Goal: Information Seeking & Learning: Compare options

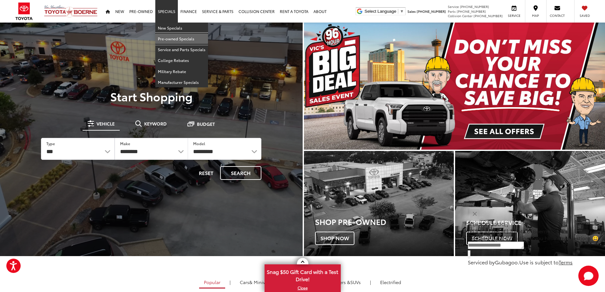
click at [172, 39] on link "Pre-owned Specials" at bounding box center [181, 38] width 53 height 11
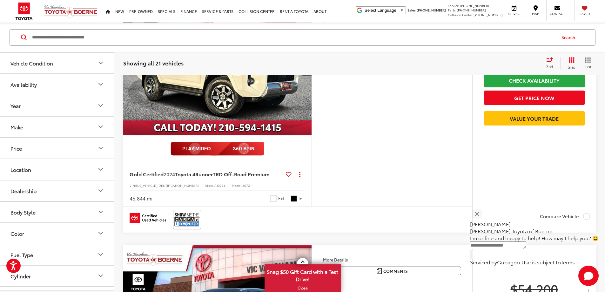
scroll to position [95, 0]
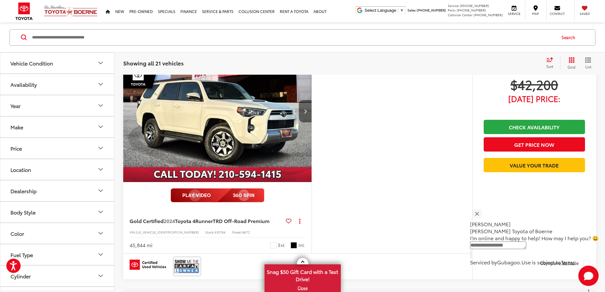
click at [312, 122] on button "Next image" at bounding box center [305, 111] width 13 height 22
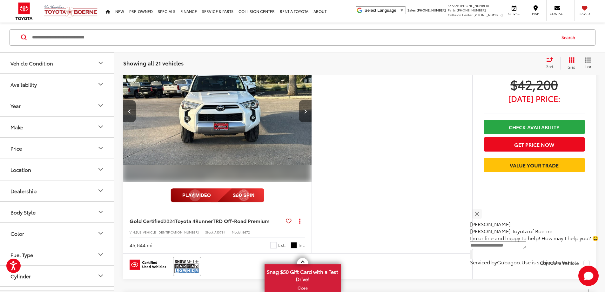
click at [312, 122] on button "Next image" at bounding box center [305, 111] width 13 height 22
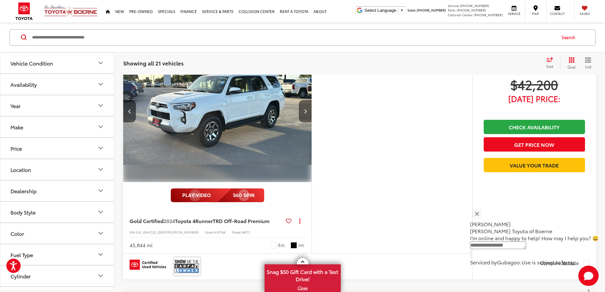
click at [312, 122] on button "Next image" at bounding box center [305, 111] width 13 height 22
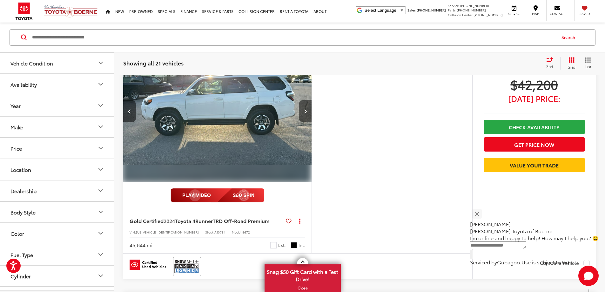
click at [312, 122] on button "Next image" at bounding box center [305, 111] width 13 height 22
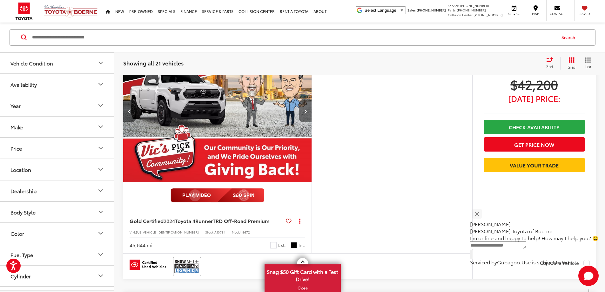
click at [312, 122] on button "Next image" at bounding box center [305, 111] width 13 height 22
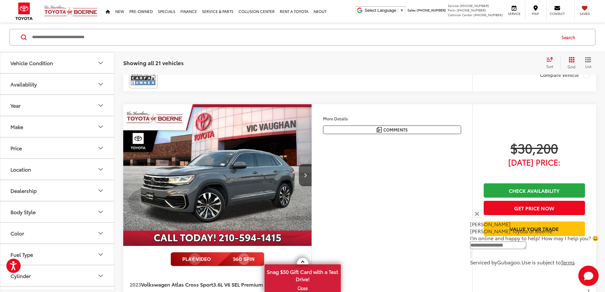
scroll to position [1525, 0]
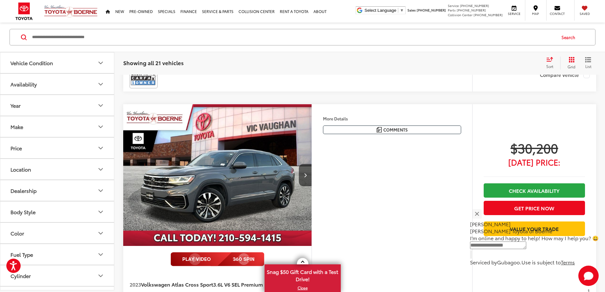
click at [0, 0] on button "More..." at bounding box center [0, 0] width 0 height 0
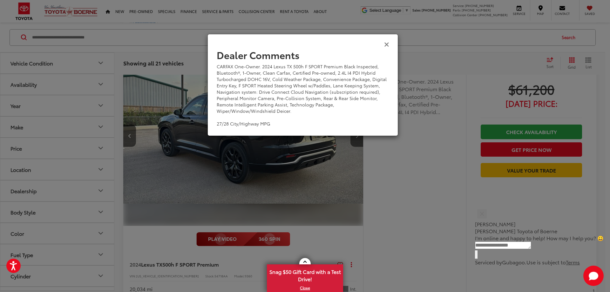
click at [386, 45] on icon "Close" at bounding box center [386, 44] width 5 height 7
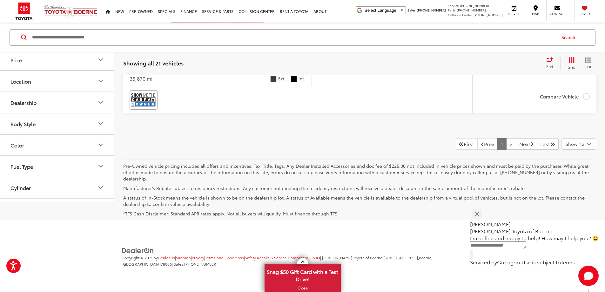
scroll to position [3430, 0]
click at [506, 150] on link "2" at bounding box center [511, 143] width 10 height 11
click at [479, 150] on link "Prev" at bounding box center [487, 143] width 20 height 11
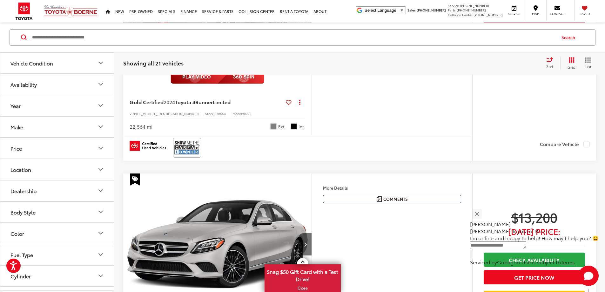
scroll to position [728, 0]
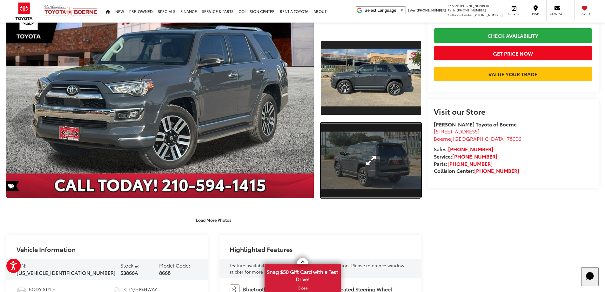
click at [361, 160] on link "Expand Photo 2" at bounding box center [371, 160] width 100 height 75
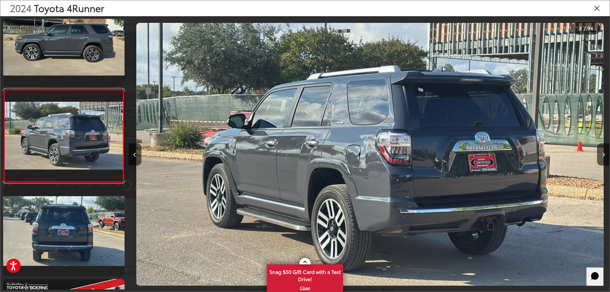
scroll to position [0, 962]
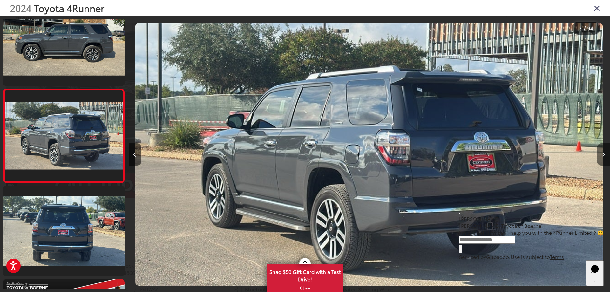
click at [605, 155] on button "Next image" at bounding box center [603, 154] width 13 height 22
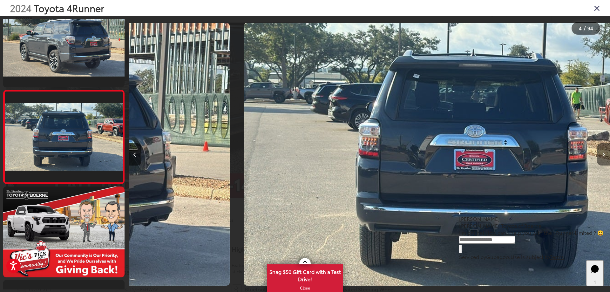
scroll to position [211, 0]
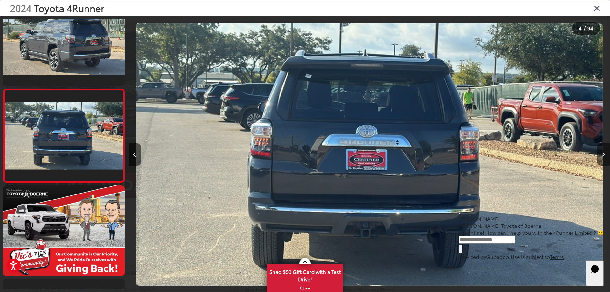
click at [605, 155] on button "Next image" at bounding box center [603, 154] width 13 height 22
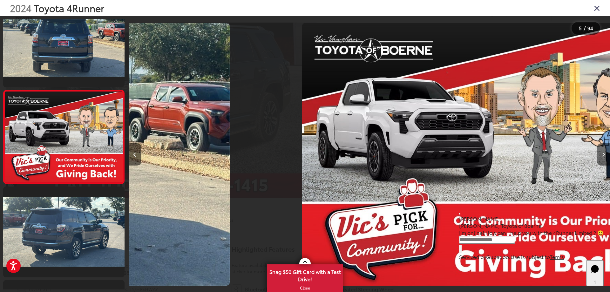
scroll to position [304, 0]
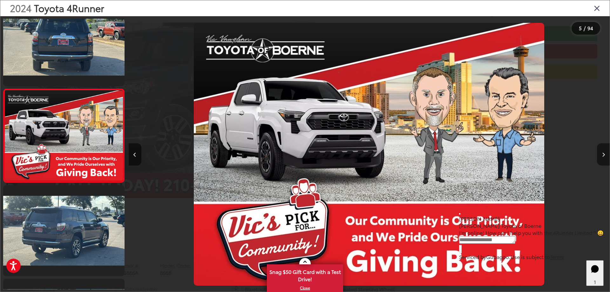
click at [605, 155] on button "Next image" at bounding box center [603, 154] width 13 height 22
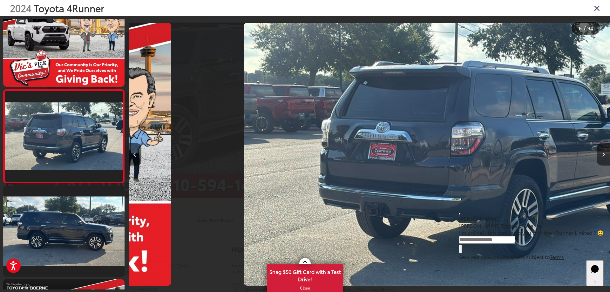
scroll to position [398, 0]
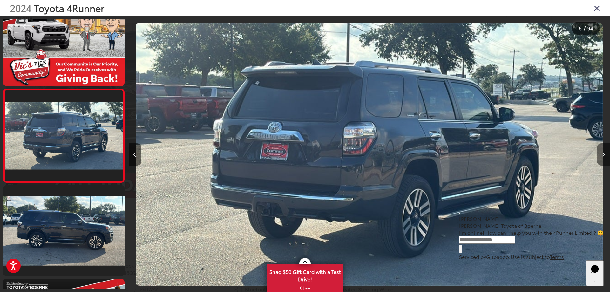
click at [605, 155] on button "Next image" at bounding box center [603, 154] width 13 height 22
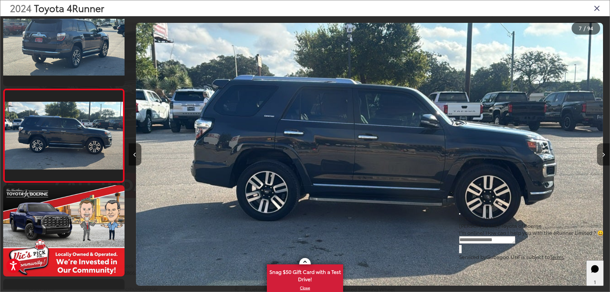
scroll to position [0, 2886]
click at [605, 155] on button "Next image" at bounding box center [603, 154] width 13 height 22
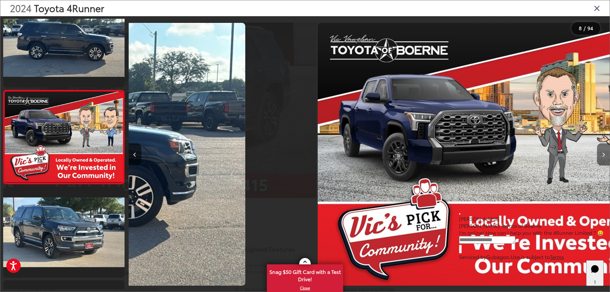
scroll to position [584, 0]
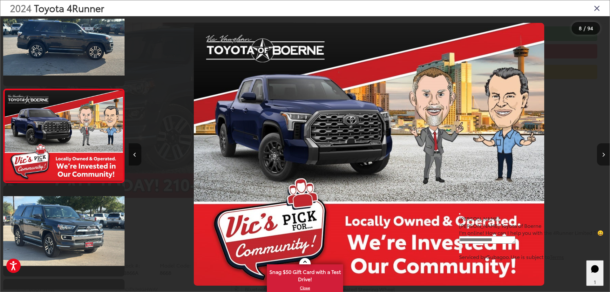
click at [605, 155] on button "Next image" at bounding box center [603, 154] width 13 height 22
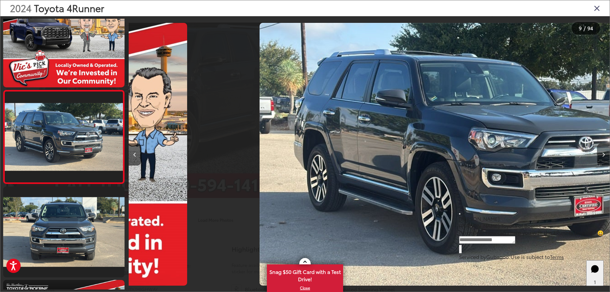
scroll to position [678, 0]
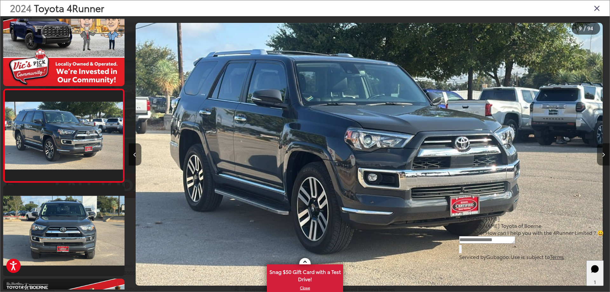
click at [605, 155] on button "Next image" at bounding box center [603, 154] width 13 height 22
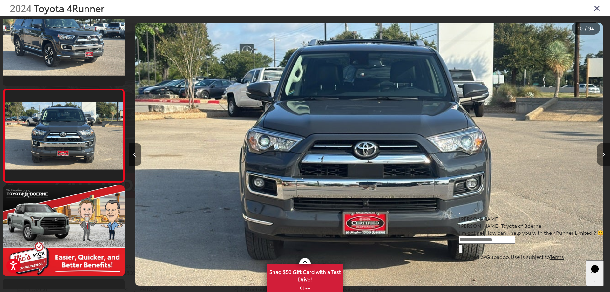
click at [605, 155] on button "Next image" at bounding box center [603, 154] width 13 height 22
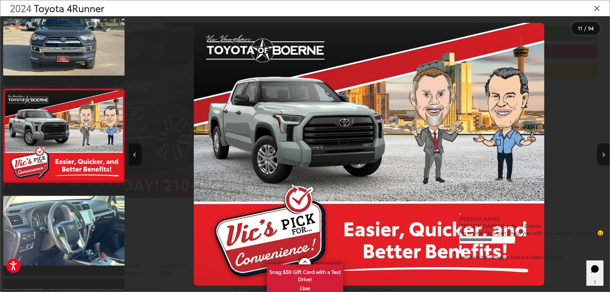
click at [605, 155] on button "Next image" at bounding box center [603, 154] width 13 height 22
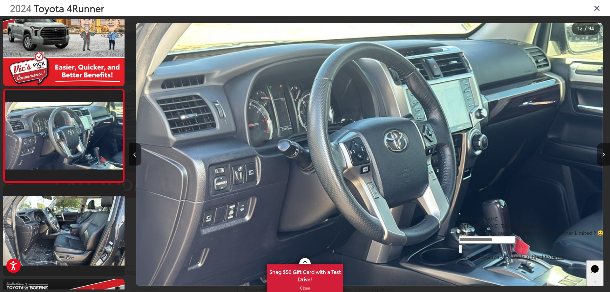
click at [605, 155] on button "Next image" at bounding box center [603, 154] width 13 height 22
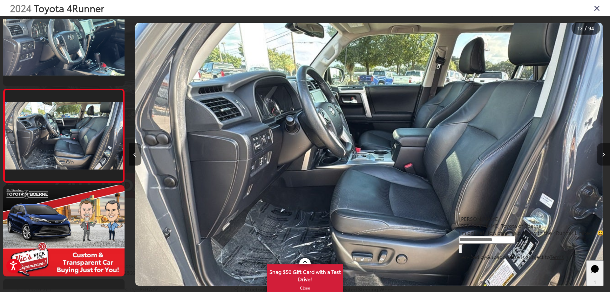
click at [605, 155] on button "Next image" at bounding box center [603, 154] width 13 height 22
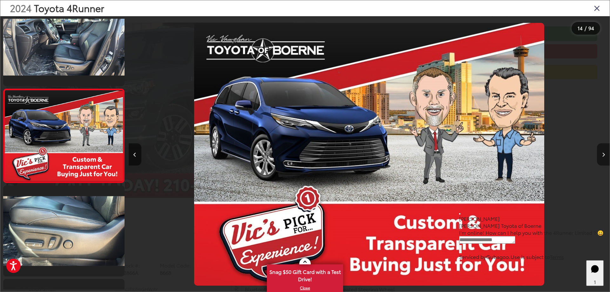
click at [605, 155] on button "Next image" at bounding box center [603, 154] width 13 height 22
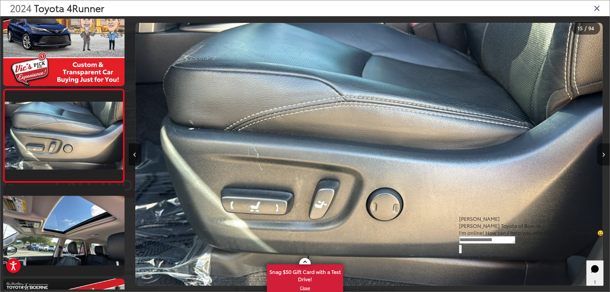
click at [605, 155] on button "Next image" at bounding box center [603, 154] width 13 height 22
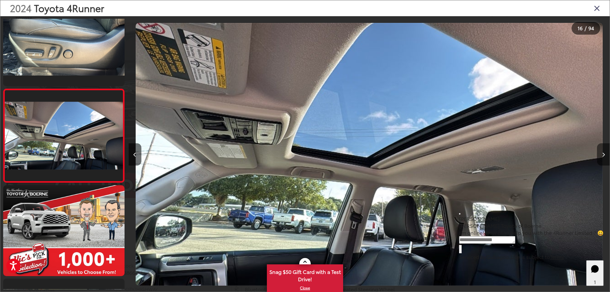
click at [605, 155] on button "Next image" at bounding box center [603, 154] width 13 height 22
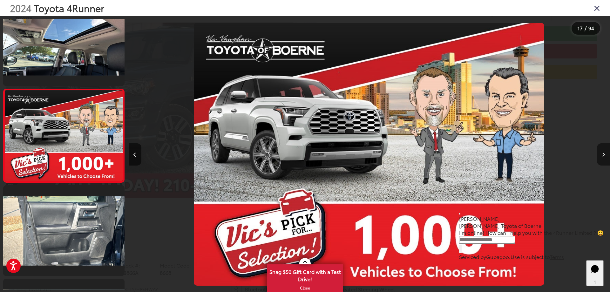
click at [605, 155] on button "Next image" at bounding box center [603, 154] width 13 height 22
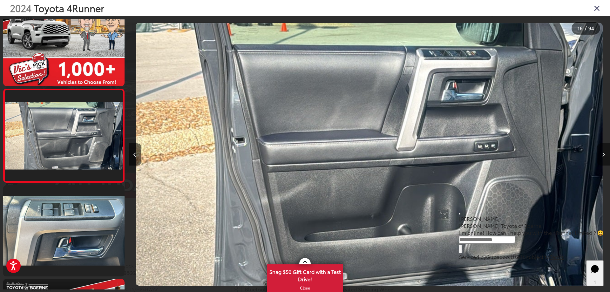
click at [605, 155] on button "Next image" at bounding box center [603, 154] width 13 height 22
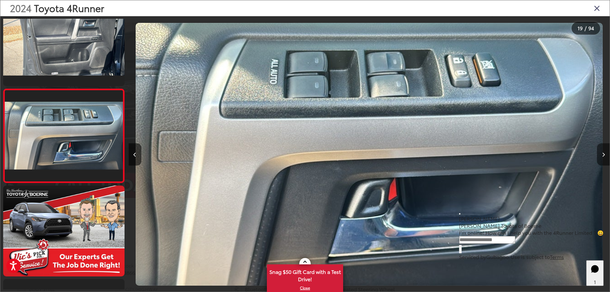
click at [605, 155] on button "Next image" at bounding box center [603, 154] width 13 height 22
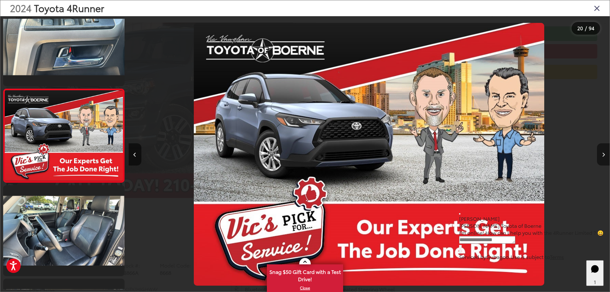
click at [605, 155] on button "Next image" at bounding box center [603, 154] width 13 height 22
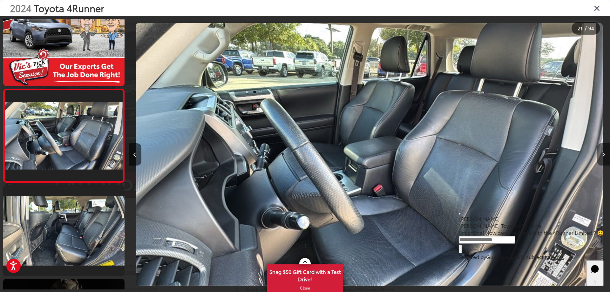
click at [605, 155] on button "Next image" at bounding box center [603, 154] width 13 height 22
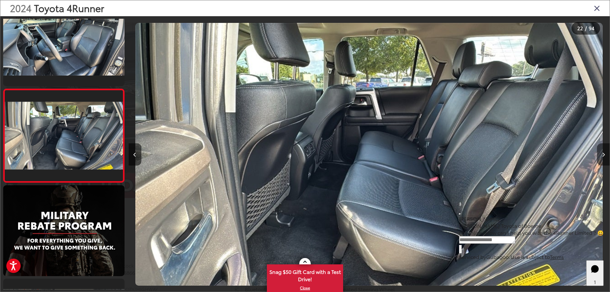
click at [605, 155] on button "Next image" at bounding box center [603, 154] width 13 height 22
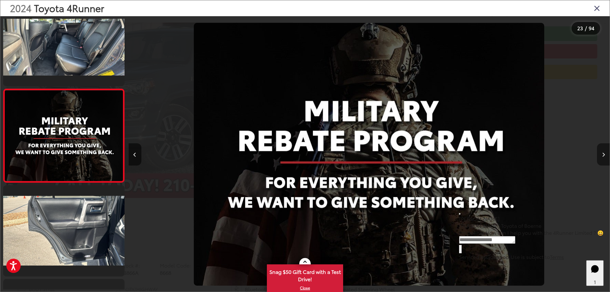
click at [605, 155] on button "Next image" at bounding box center [603, 154] width 13 height 22
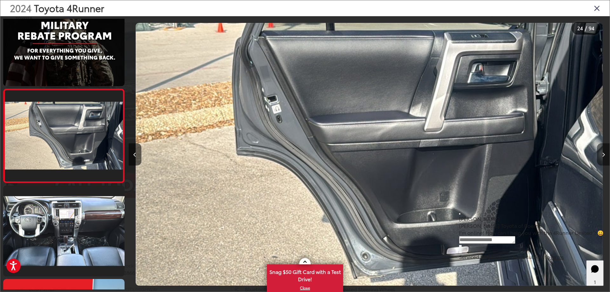
click at [605, 155] on button "Next image" at bounding box center [603, 154] width 13 height 22
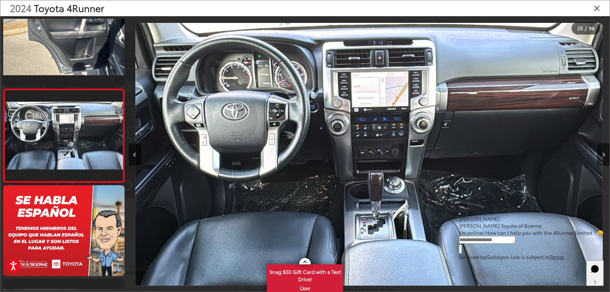
click at [597, 8] on icon "Close gallery" at bounding box center [597, 8] width 6 height 8
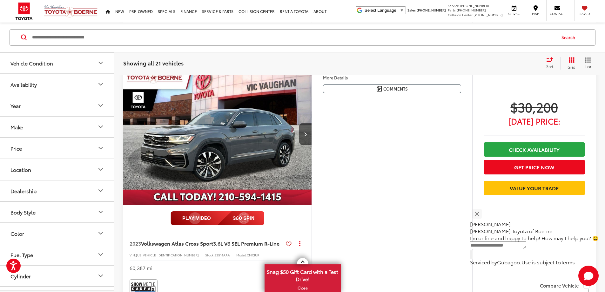
scroll to position [1568, 0]
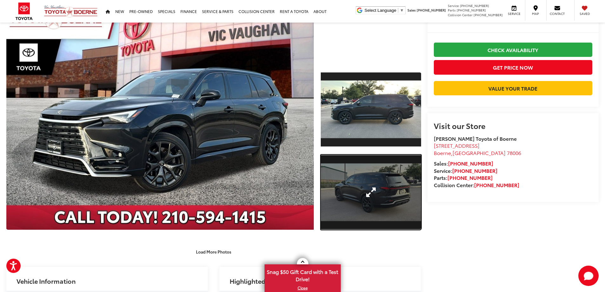
click at [391, 190] on link "Expand Photo 2" at bounding box center [371, 192] width 100 height 75
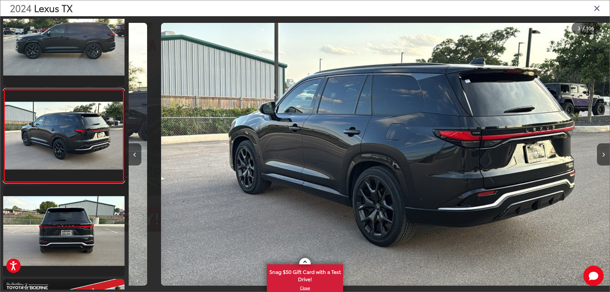
scroll to position [0, 962]
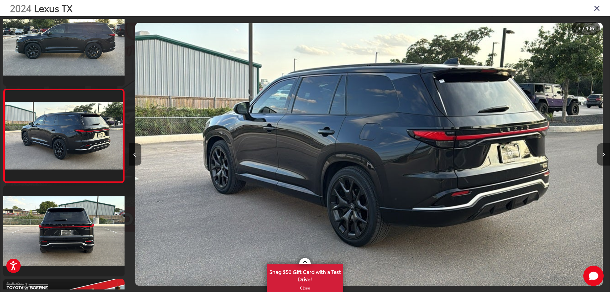
click at [602, 151] on button "Next image" at bounding box center [603, 154] width 13 height 22
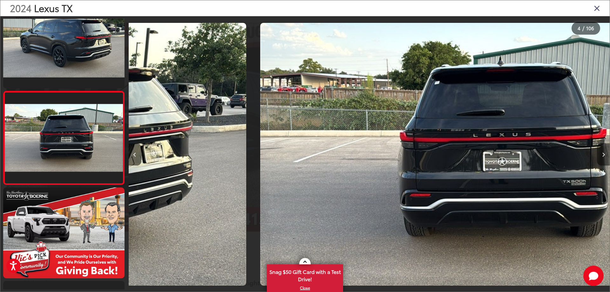
scroll to position [211, 0]
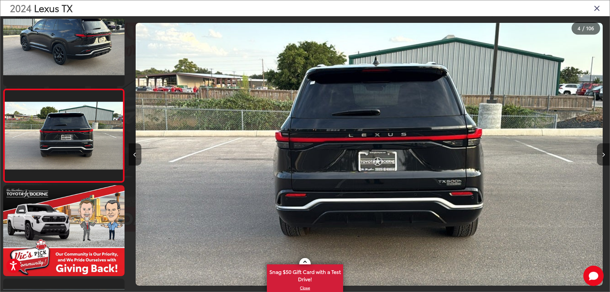
click at [602, 151] on button "Next image" at bounding box center [603, 154] width 13 height 22
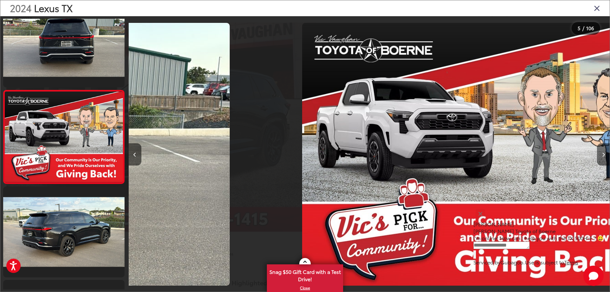
scroll to position [304, 0]
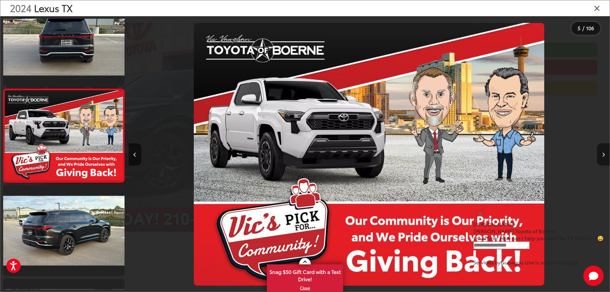
click at [602, 151] on button "Next image" at bounding box center [603, 154] width 13 height 22
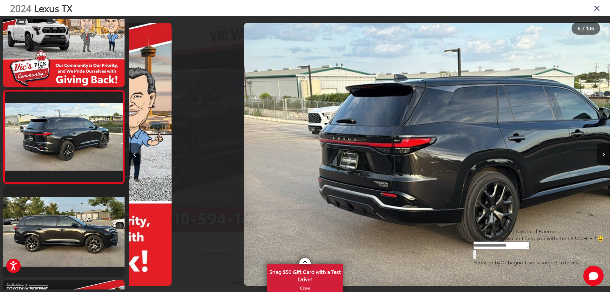
scroll to position [398, 0]
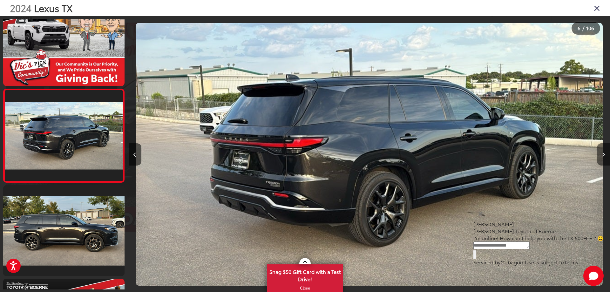
click at [602, 151] on button "Next image" at bounding box center [603, 154] width 13 height 22
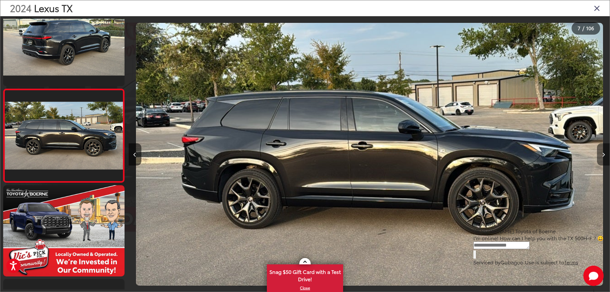
scroll to position [0, 2886]
click at [602, 151] on button "Next image" at bounding box center [603, 154] width 13 height 22
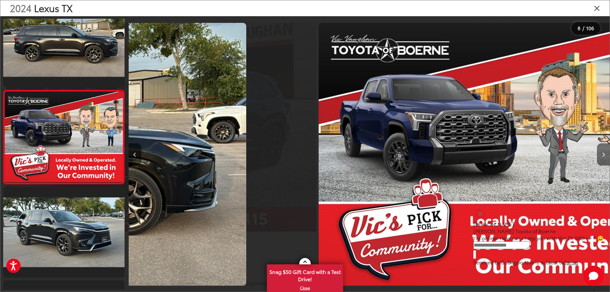
scroll to position [584, 0]
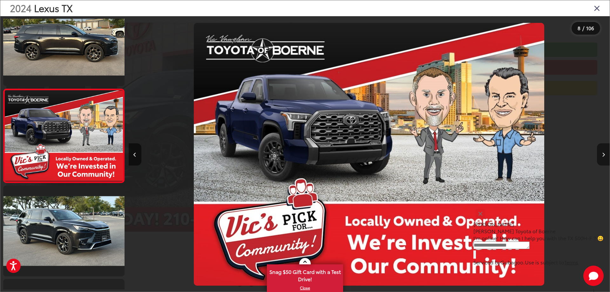
click at [602, 151] on button "Next image" at bounding box center [603, 154] width 13 height 22
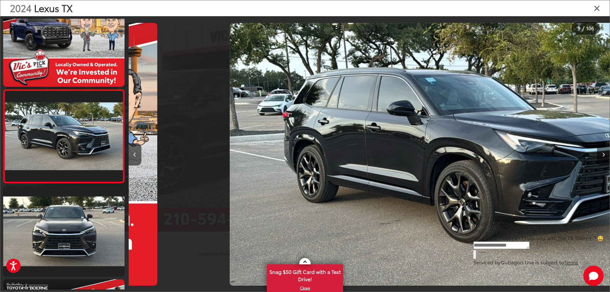
scroll to position [678, 0]
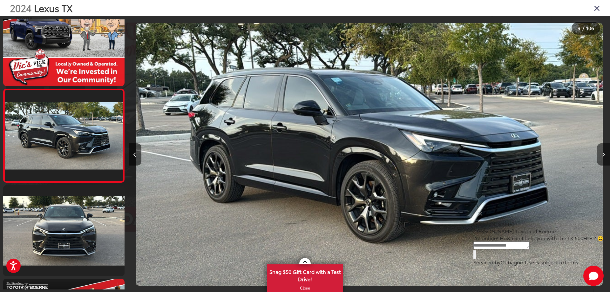
click at [602, 151] on button "Next image" at bounding box center [603, 154] width 13 height 22
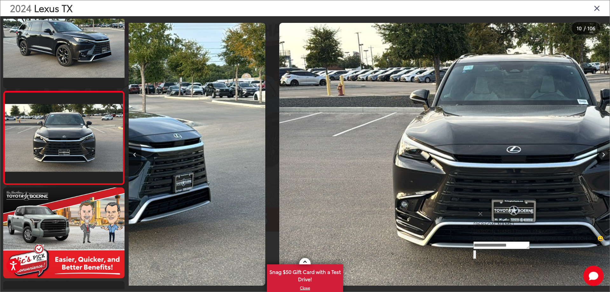
scroll to position [772, 0]
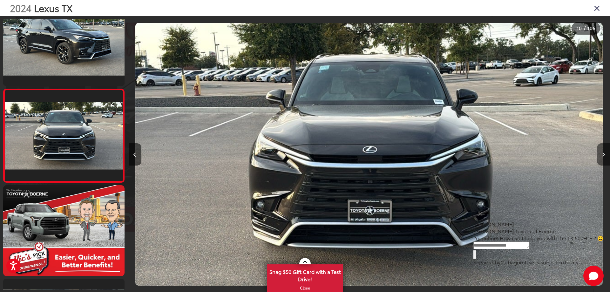
click at [602, 151] on button "Next image" at bounding box center [603, 154] width 13 height 22
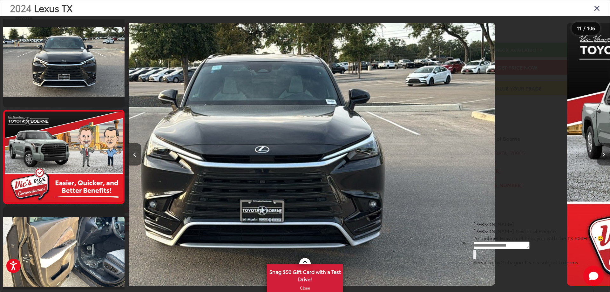
scroll to position [0, 0]
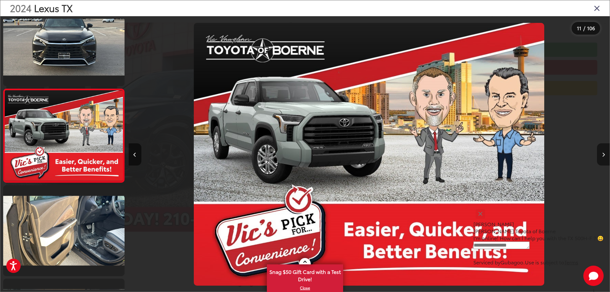
click at [602, 151] on button "Next image" at bounding box center [603, 154] width 13 height 22
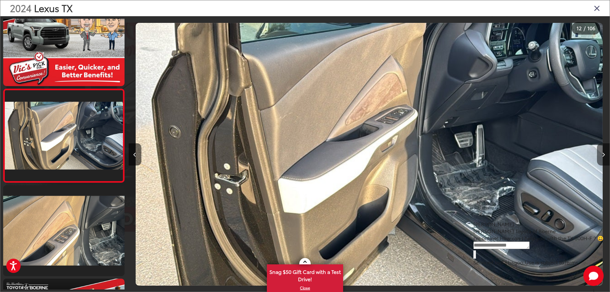
click at [602, 151] on button "Next image" at bounding box center [603, 154] width 13 height 22
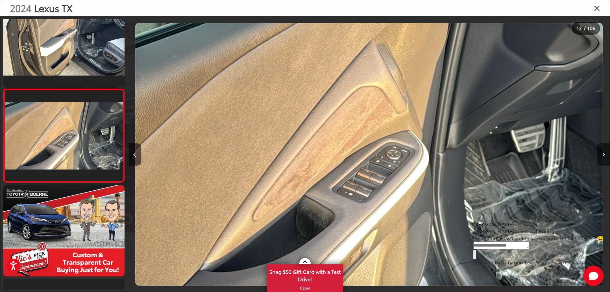
click at [602, 151] on button "Next image" at bounding box center [603, 154] width 13 height 22
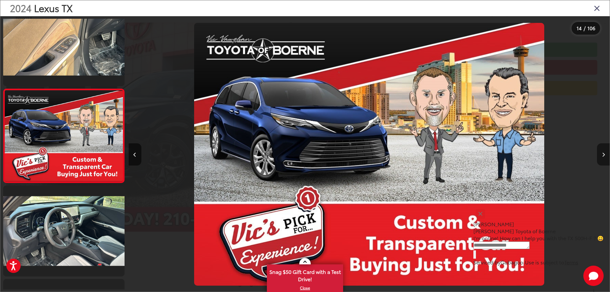
click at [602, 151] on button "Next image" at bounding box center [603, 154] width 13 height 22
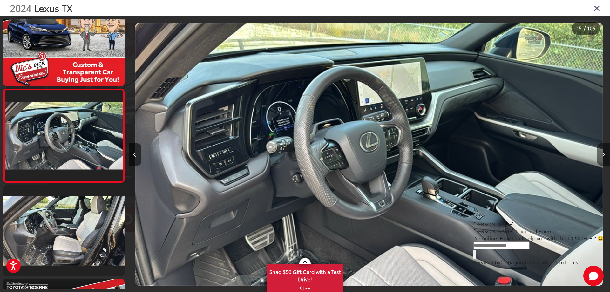
click at [602, 151] on button "Next image" at bounding box center [603, 154] width 13 height 22
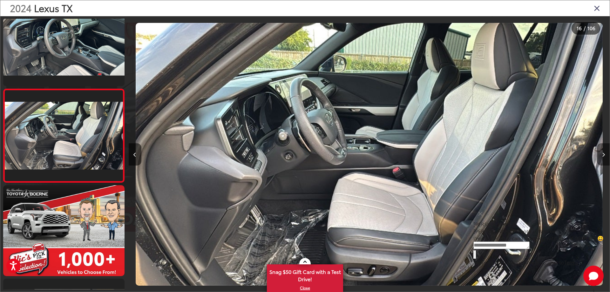
click at [602, 151] on button "Next image" at bounding box center [603, 154] width 13 height 22
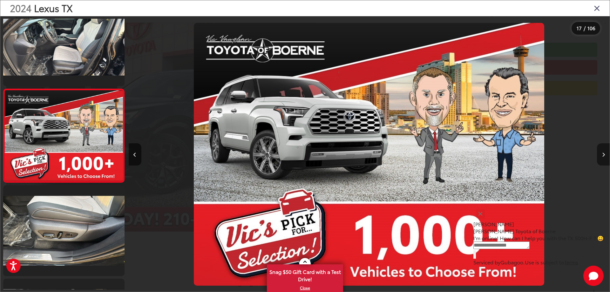
click at [602, 151] on button "Next image" at bounding box center [603, 154] width 13 height 22
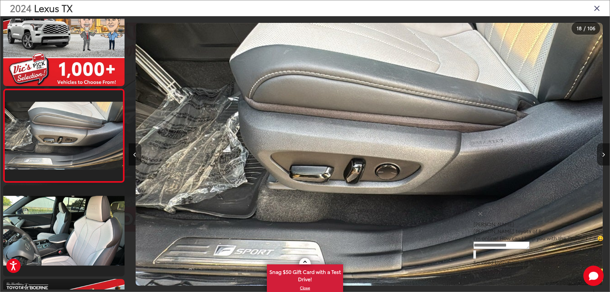
click at [602, 151] on button "Next image" at bounding box center [603, 154] width 13 height 22
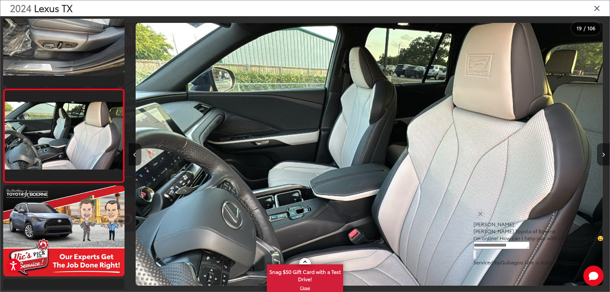
click at [602, 151] on button "Next image" at bounding box center [603, 154] width 13 height 22
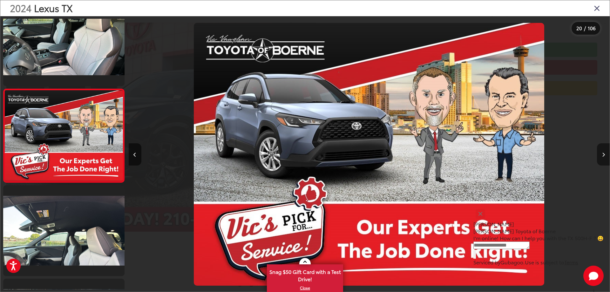
click at [602, 151] on button "Next image" at bounding box center [603, 154] width 13 height 22
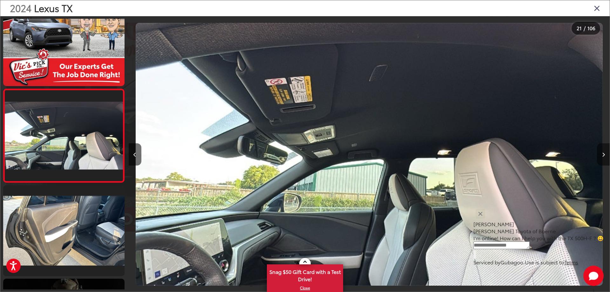
click at [602, 151] on button "Next image" at bounding box center [603, 154] width 13 height 22
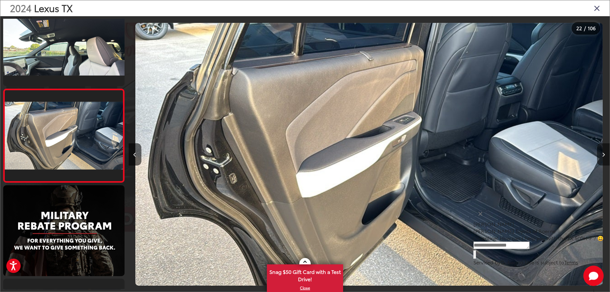
click at [602, 151] on button "Next image" at bounding box center [603, 154] width 13 height 22
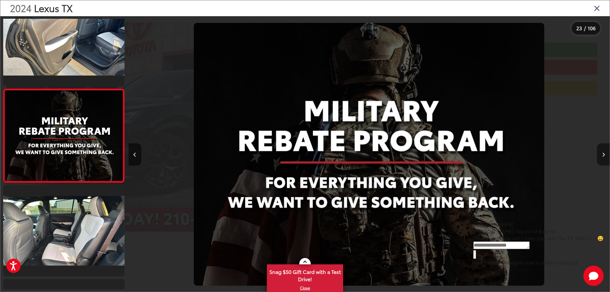
click at [602, 151] on button "Next image" at bounding box center [603, 154] width 13 height 22
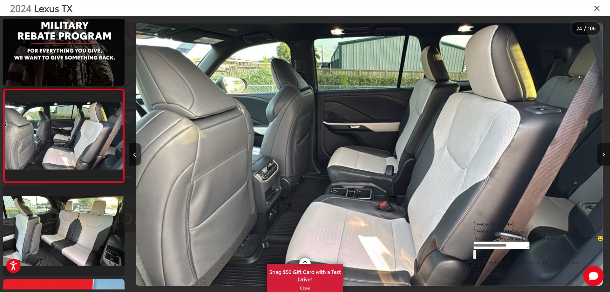
click at [602, 151] on button "Next image" at bounding box center [603, 154] width 13 height 22
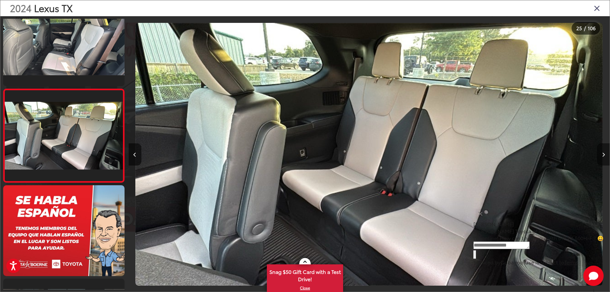
click at [605, 157] on button "Next image" at bounding box center [603, 154] width 13 height 22
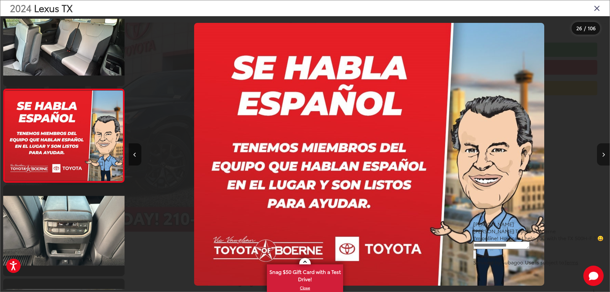
click at [605, 157] on button "Next image" at bounding box center [603, 154] width 13 height 22
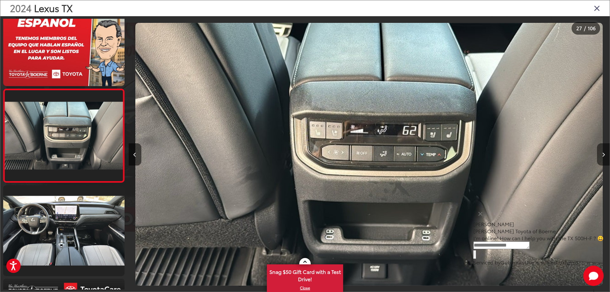
click at [605, 157] on button "Next image" at bounding box center [603, 154] width 13 height 22
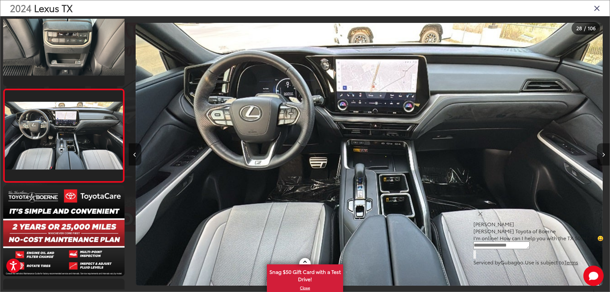
click at [605, 157] on button "Next image" at bounding box center [603, 154] width 13 height 22
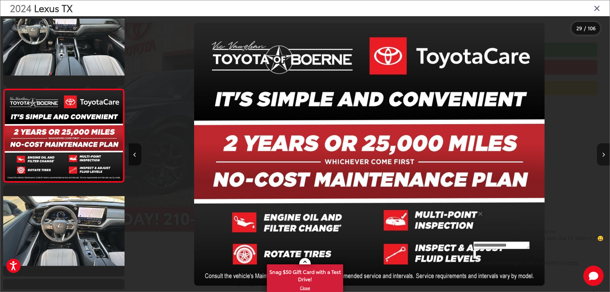
click at [605, 157] on button "Next image" at bounding box center [603, 154] width 13 height 22
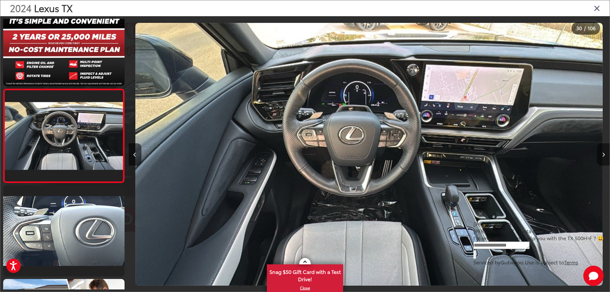
click at [602, 149] on button "Next image" at bounding box center [603, 154] width 13 height 22
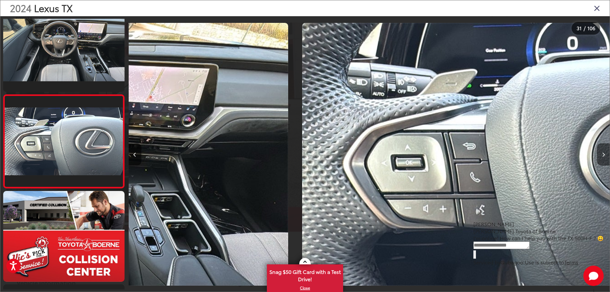
scroll to position [2734, 0]
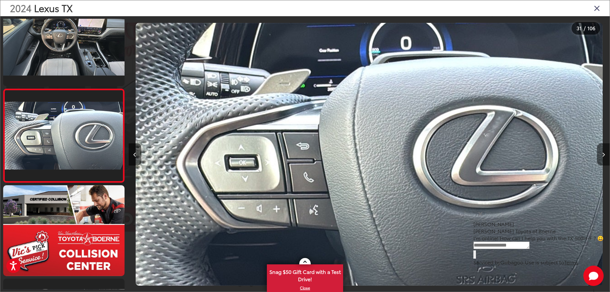
click at [602, 149] on button "Next image" at bounding box center [603, 154] width 13 height 22
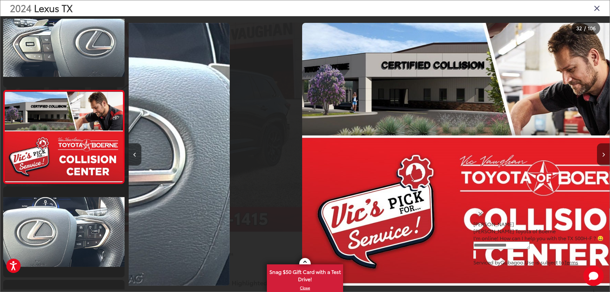
scroll to position [2827, 0]
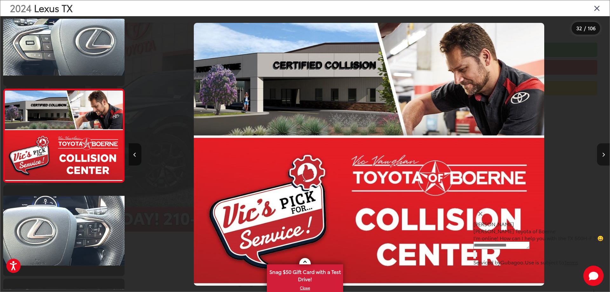
click at [602, 149] on button "Next image" at bounding box center [603, 154] width 13 height 22
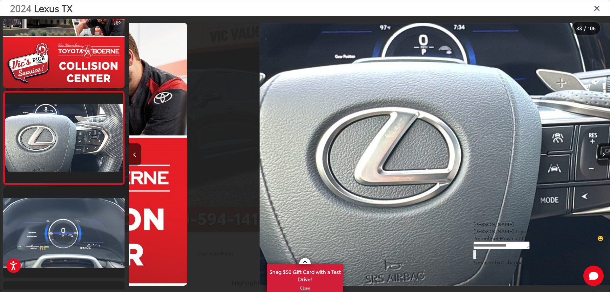
scroll to position [2921, 0]
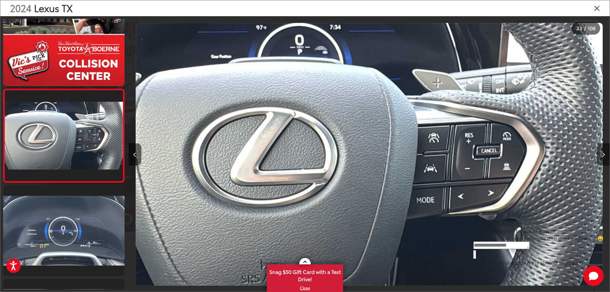
click at [602, 149] on button "Next image" at bounding box center [603, 154] width 13 height 22
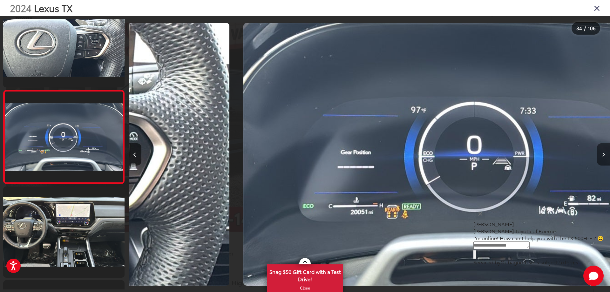
scroll to position [3014, 0]
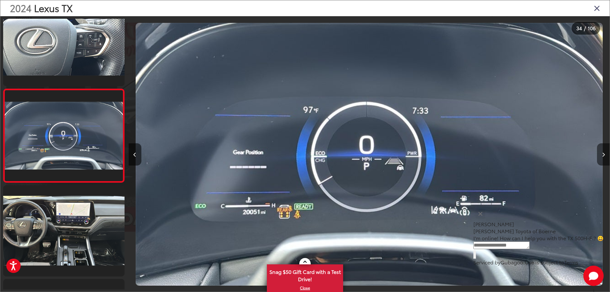
click at [602, 149] on button "Next image" at bounding box center [603, 154] width 13 height 22
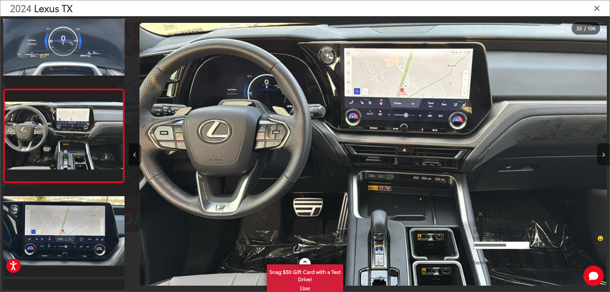
scroll to position [0, 16356]
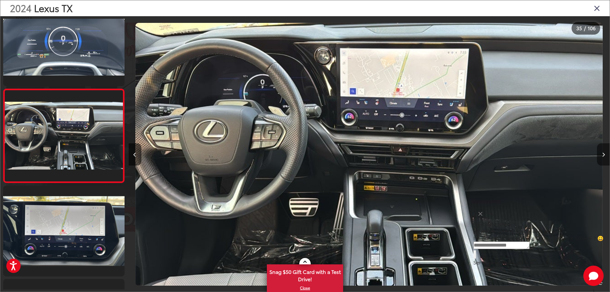
click at [602, 149] on button "Next image" at bounding box center [603, 154] width 13 height 22
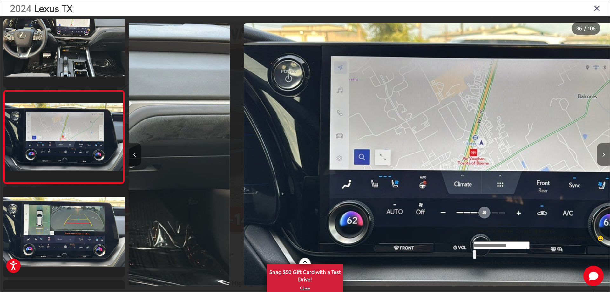
scroll to position [3201, 0]
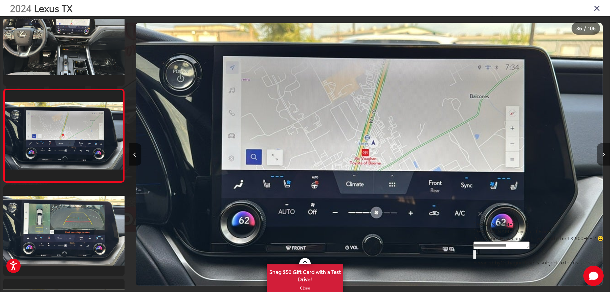
click at [602, 149] on button "Next image" at bounding box center [603, 154] width 13 height 22
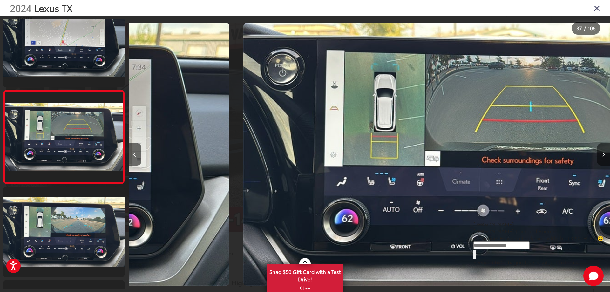
scroll to position [3295, 0]
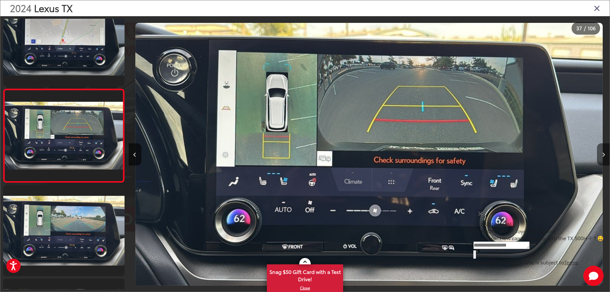
click at [602, 149] on button "Next image" at bounding box center [603, 154] width 13 height 22
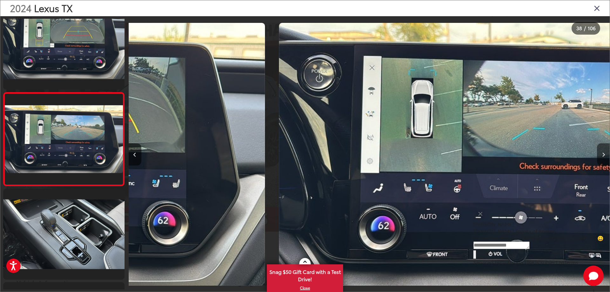
scroll to position [3388, 0]
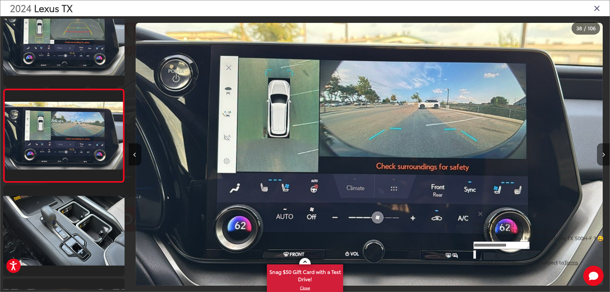
click at [602, 149] on button "Next image" at bounding box center [603, 154] width 13 height 22
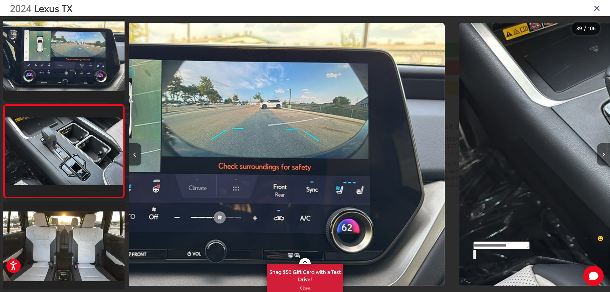
scroll to position [0, 18172]
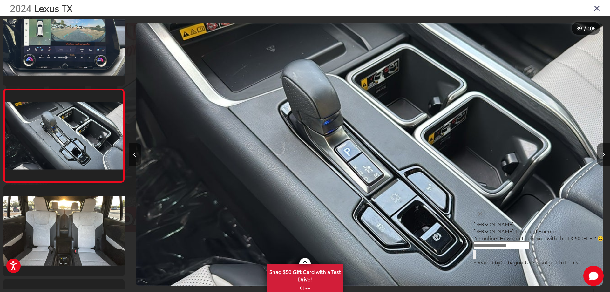
click at [600, 7] on icon "Close gallery" at bounding box center [597, 8] width 6 height 8
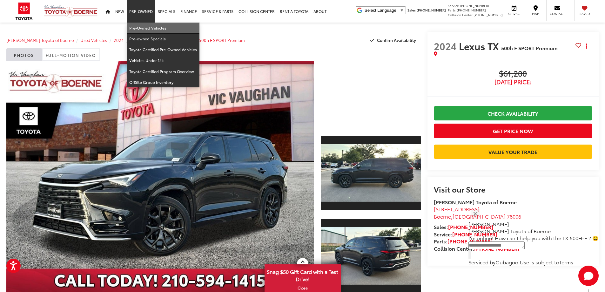
click at [139, 24] on link "Pre-Owned Vehicles" at bounding box center [163, 28] width 73 height 11
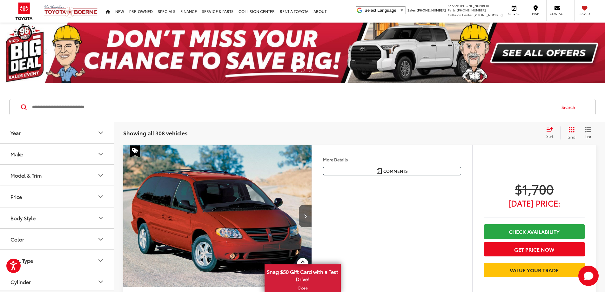
click at [102, 215] on icon "Body Style" at bounding box center [101, 218] width 8 height 8
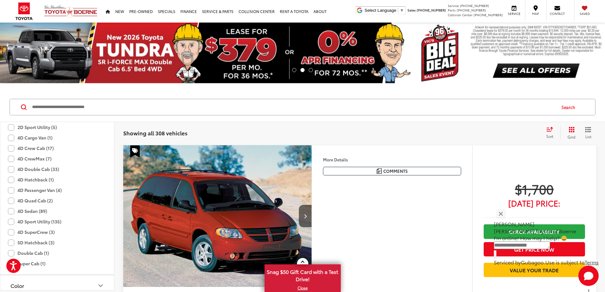
scroll to position [159, 0]
click at [49, 187] on label "4D Sport Utility (135)" at bounding box center [34, 190] width 53 height 10
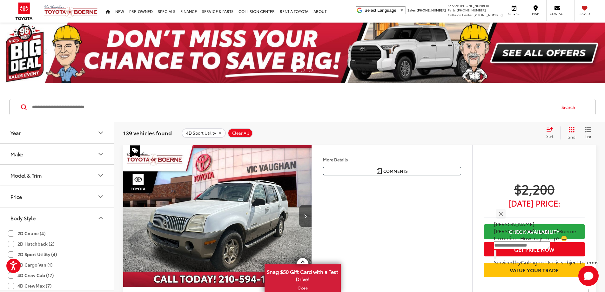
click at [100, 134] on icon "Year" at bounding box center [101, 133] width 8 height 8
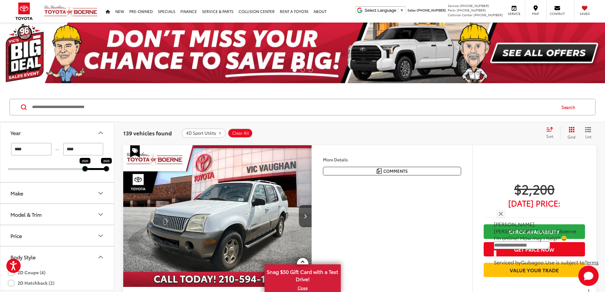
drag, startPoint x: 8, startPoint y: 168, endPoint x: 86, endPoint y: 172, distance: 78.6
click at [86, 172] on div "**** — **** 2020 2025" at bounding box center [57, 162] width 114 height 39
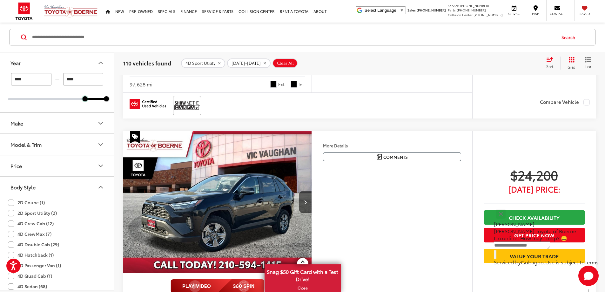
scroll to position [2319, 0]
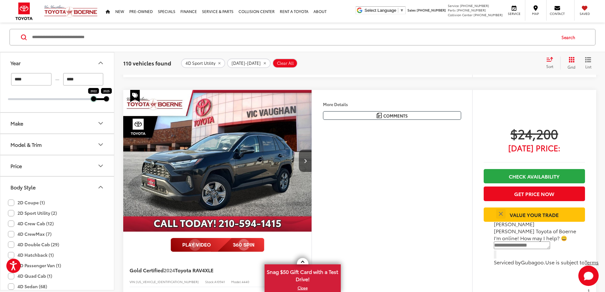
drag, startPoint x: 86, startPoint y: 101, endPoint x: 93, endPoint y: 101, distance: 7.6
click at [93, 101] on div at bounding box center [93, 98] width 5 height 5
type input "****"
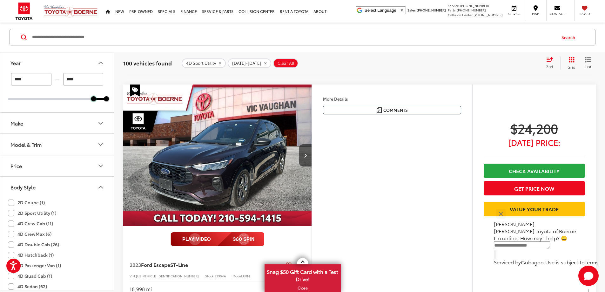
scroll to position [1817, 0]
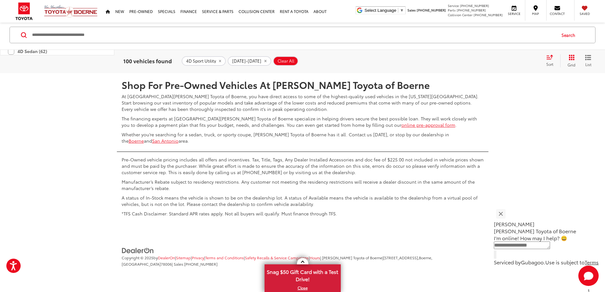
scroll to position [3501, 0]
click at [478, 60] on link "2" at bounding box center [483, 54] width 10 height 11
click at [487, 60] on link "3" at bounding box center [492, 54] width 10 height 11
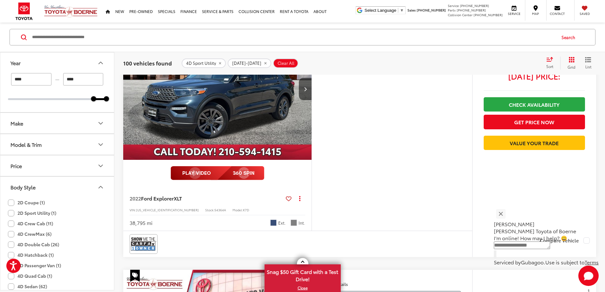
scroll to position [642, 0]
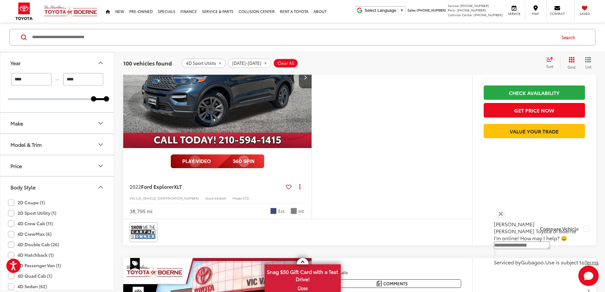
click at [0, 0] on button "More..." at bounding box center [0, 0] width 0 height 0
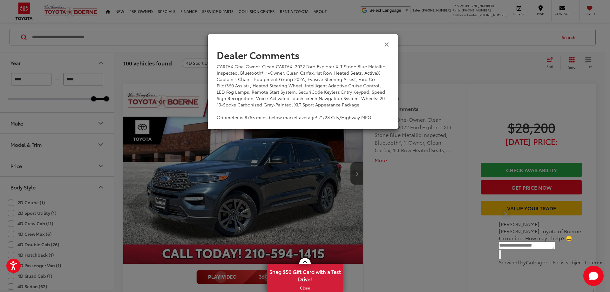
click at [388, 45] on icon "Close" at bounding box center [386, 44] width 5 height 7
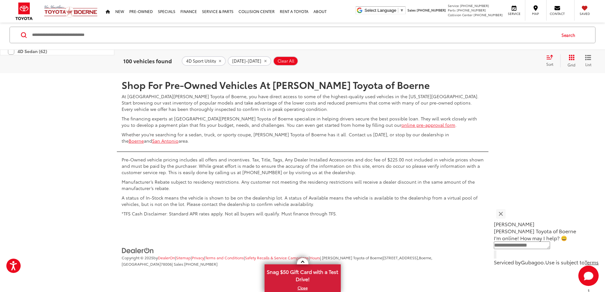
scroll to position [3533, 0]
click at [497, 60] on link "4" at bounding box center [502, 54] width 10 height 11
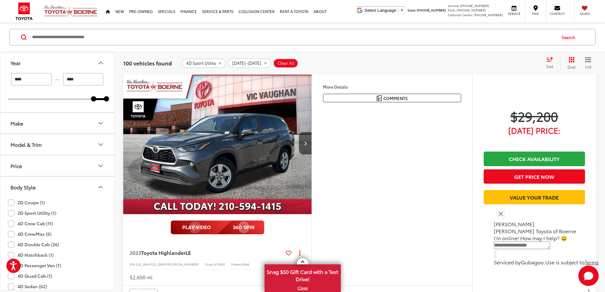
scroll to position [356, 0]
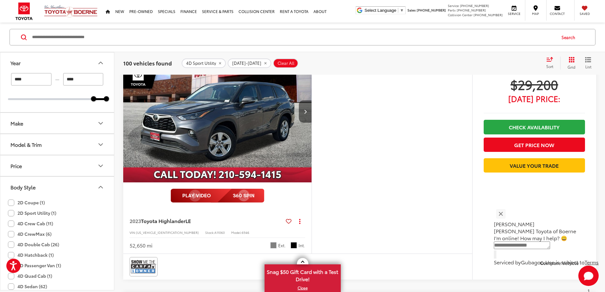
click at [307, 114] on icon "Next image" at bounding box center [305, 111] width 3 height 4
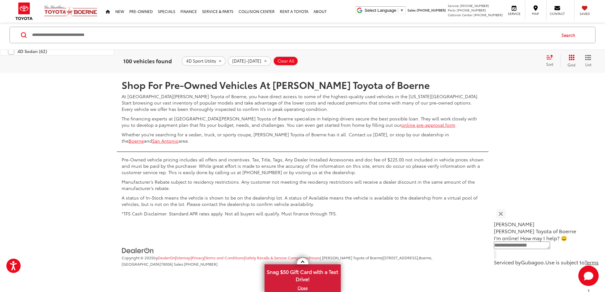
scroll to position [3469, 0]
click at [497, 60] on link "5" at bounding box center [502, 54] width 10 height 11
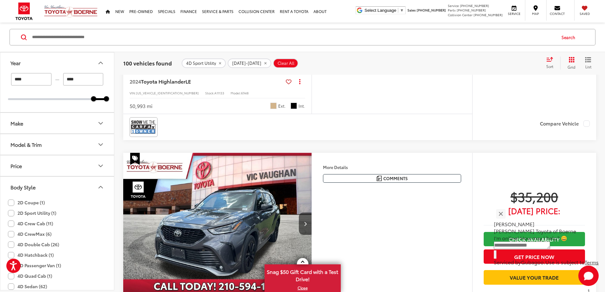
scroll to position [1786, 0]
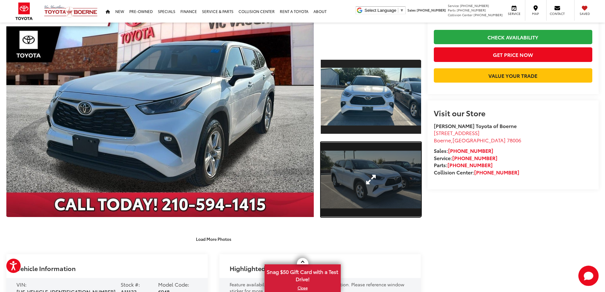
click at [367, 171] on link "Expand Photo 2" at bounding box center [371, 179] width 100 height 75
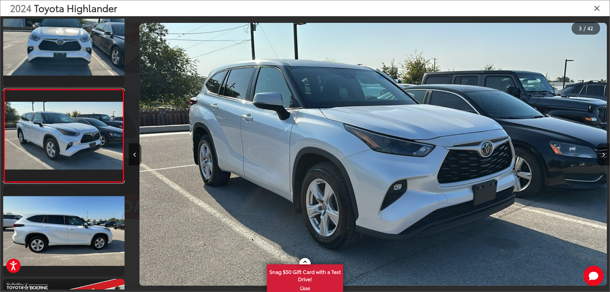
scroll to position [0, 962]
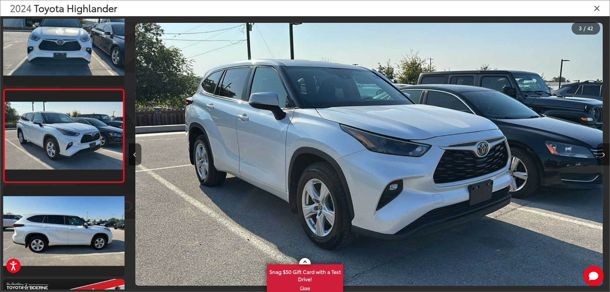
click at [605, 154] on button "Next image" at bounding box center [603, 154] width 13 height 22
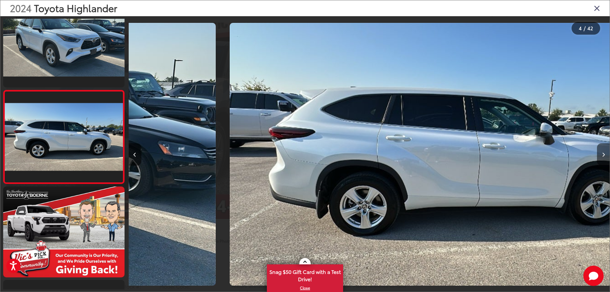
scroll to position [211, 0]
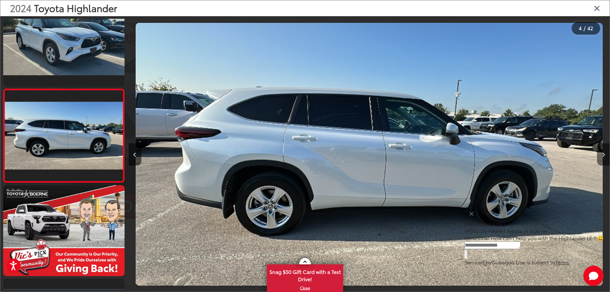
click at [605, 154] on button "Next image" at bounding box center [603, 154] width 13 height 22
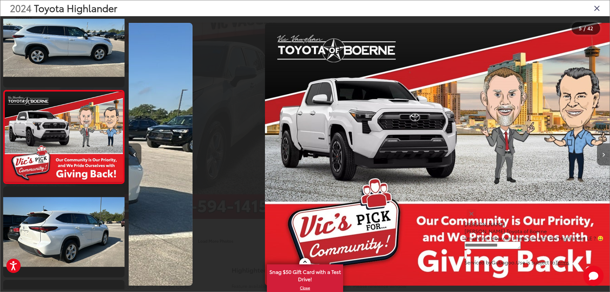
scroll to position [304, 0]
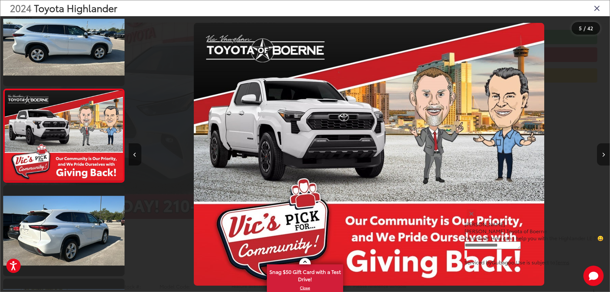
click at [605, 154] on button "Next image" at bounding box center [603, 154] width 13 height 22
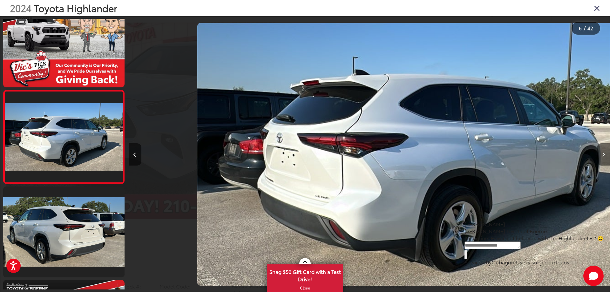
scroll to position [398, 0]
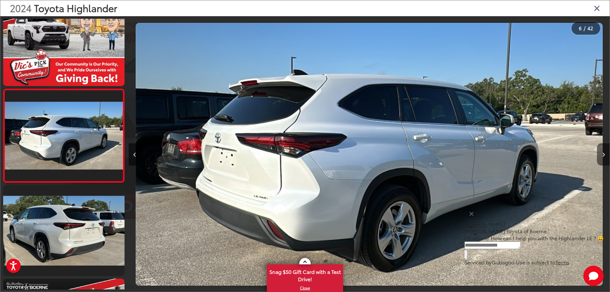
click at [605, 154] on button "Next image" at bounding box center [603, 154] width 13 height 22
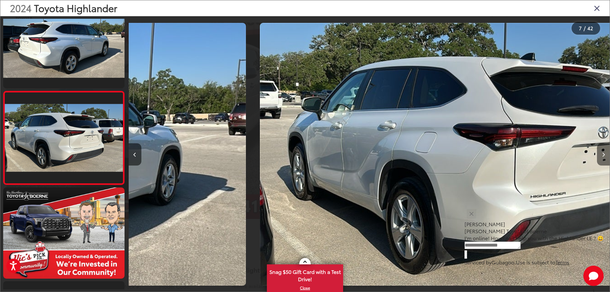
scroll to position [491, 0]
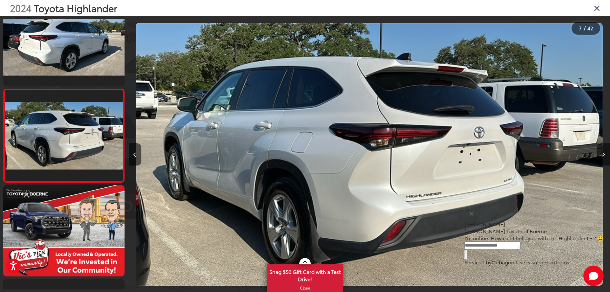
click at [605, 154] on button "Next image" at bounding box center [603, 154] width 13 height 22
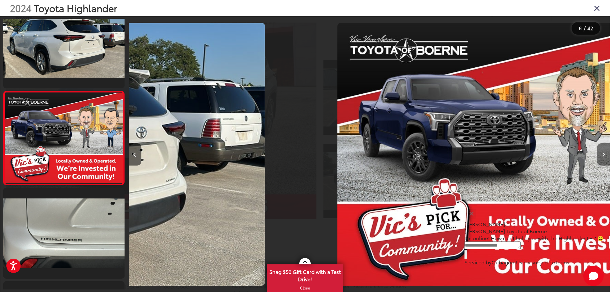
scroll to position [584, 0]
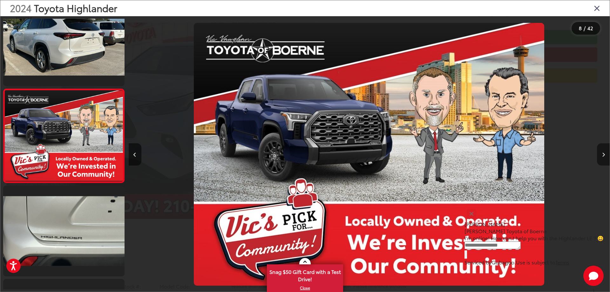
click at [605, 154] on button "Next image" at bounding box center [603, 154] width 13 height 22
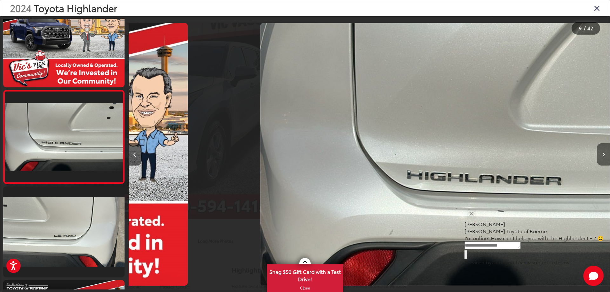
scroll to position [678, 0]
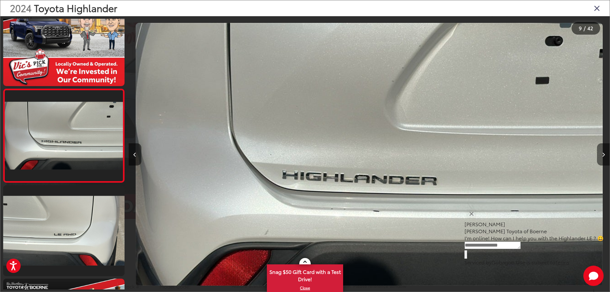
click at [605, 154] on button "Next image" at bounding box center [603, 154] width 13 height 22
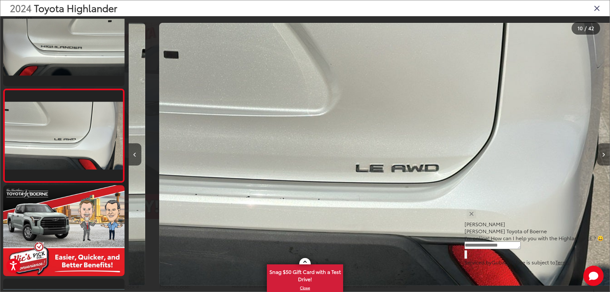
scroll to position [0, 4330]
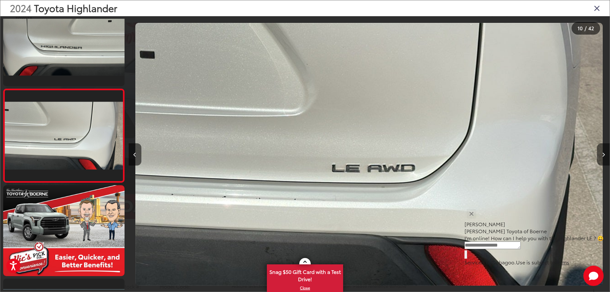
click at [605, 154] on button "Next image" at bounding box center [603, 154] width 13 height 22
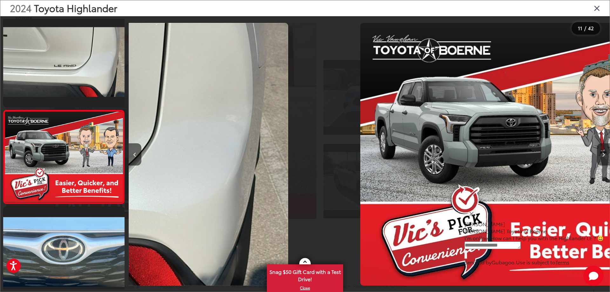
scroll to position [0, 0]
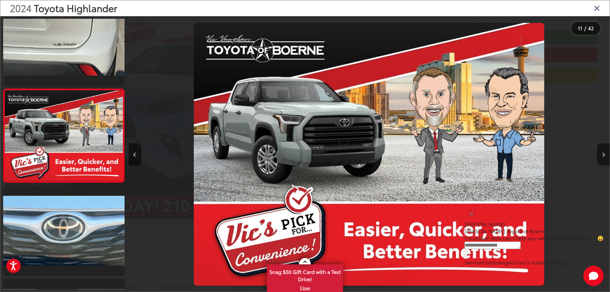
click at [604, 152] on icon "Next image" at bounding box center [603, 154] width 3 height 4
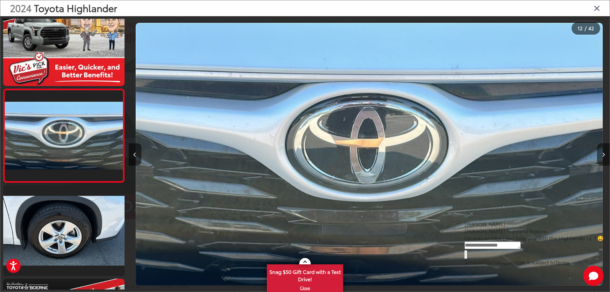
click at [604, 152] on icon "Next image" at bounding box center [603, 154] width 3 height 4
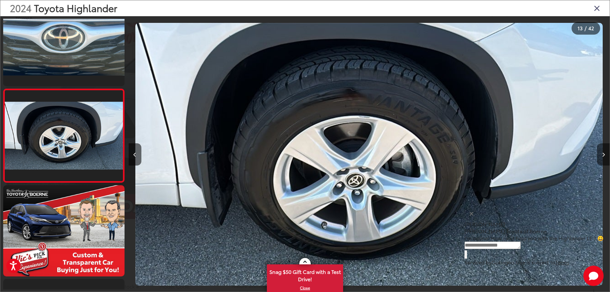
click at [604, 152] on icon "Next image" at bounding box center [603, 154] width 3 height 4
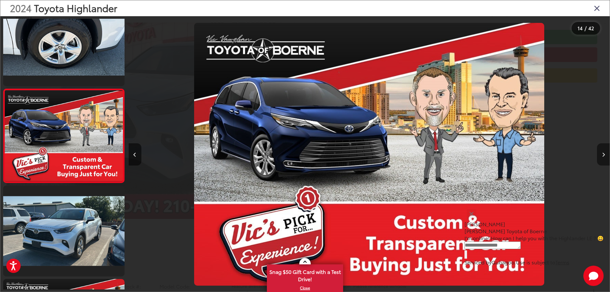
click at [604, 152] on icon "Next image" at bounding box center [603, 154] width 3 height 4
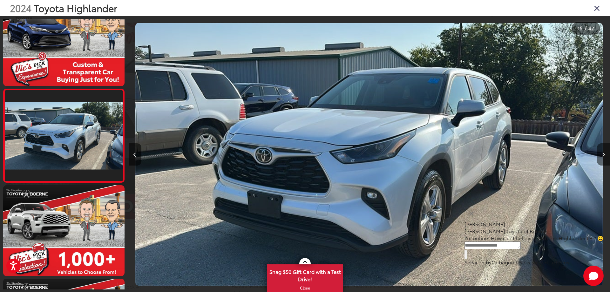
click at [604, 152] on icon "Next image" at bounding box center [603, 154] width 3 height 4
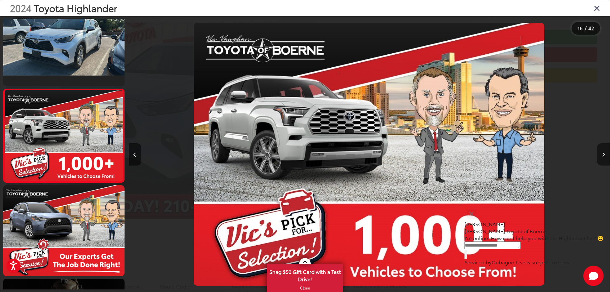
click at [604, 152] on icon "Next image" at bounding box center [603, 154] width 3 height 4
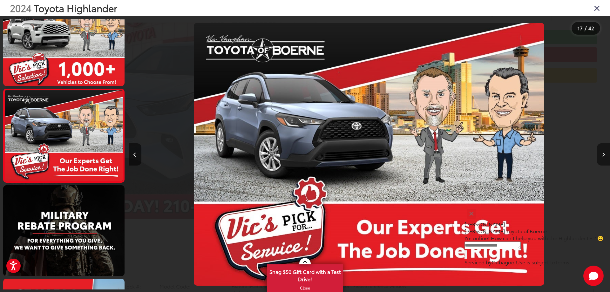
click at [604, 152] on icon "Next image" at bounding box center [603, 154] width 3 height 4
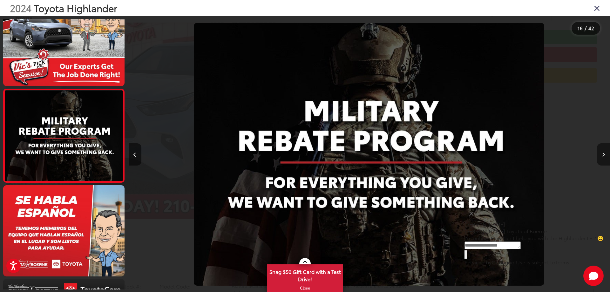
click at [604, 152] on icon "Next image" at bounding box center [603, 154] width 3 height 4
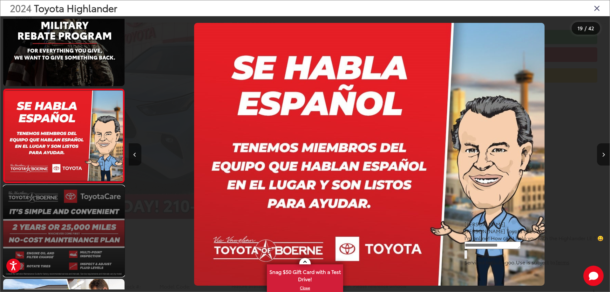
click at [79, 188] on link at bounding box center [63, 231] width 121 height 91
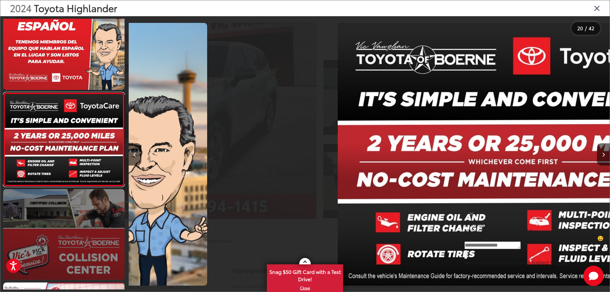
drag, startPoint x: 79, startPoint y: 188, endPoint x: 79, endPoint y: 195, distance: 7.0
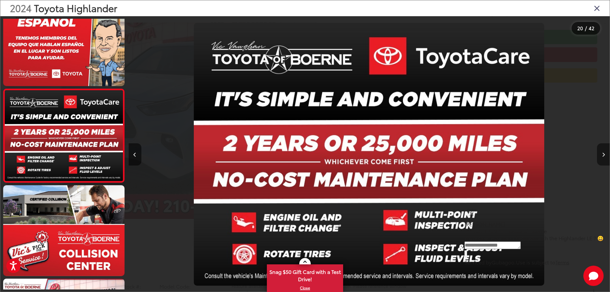
drag, startPoint x: 607, startPoint y: 155, endPoint x: 608, endPoint y: 152, distance: 3.2
click at [605, 152] on button "Next image" at bounding box center [603, 154] width 13 height 22
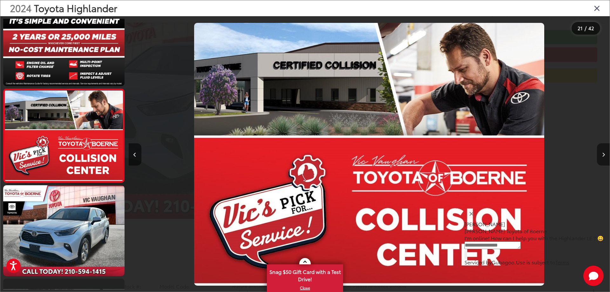
click at [605, 154] on button "Next image" at bounding box center [603, 154] width 13 height 22
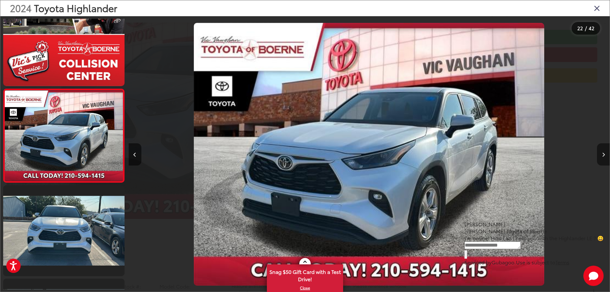
click at [605, 157] on button "Next image" at bounding box center [603, 154] width 13 height 22
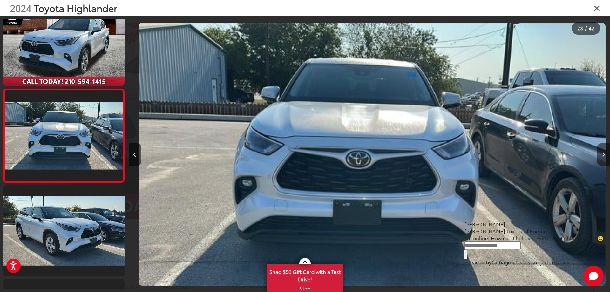
click at [605, 160] on button "Next image" at bounding box center [603, 154] width 13 height 22
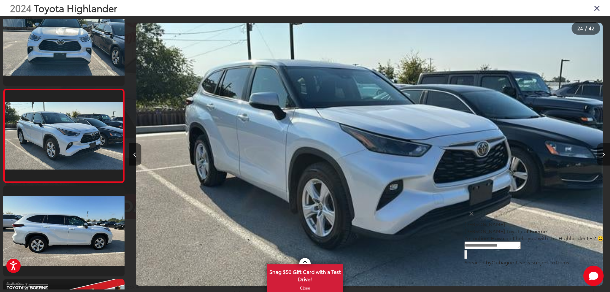
click at [604, 155] on icon "Next image" at bounding box center [603, 154] width 3 height 4
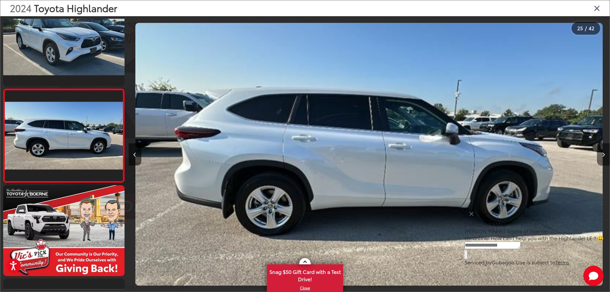
click at [604, 155] on icon "Next image" at bounding box center [603, 154] width 3 height 4
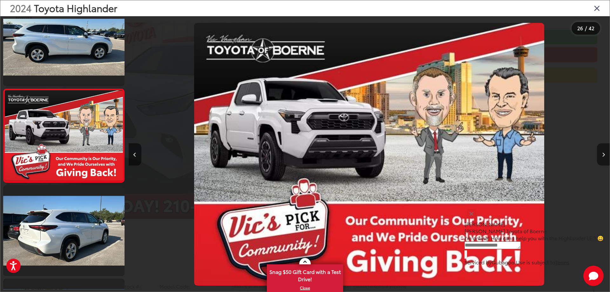
click at [602, 151] on button "Next image" at bounding box center [603, 154] width 13 height 22
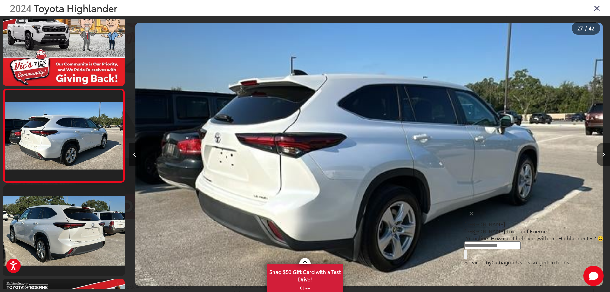
click at [602, 151] on button "Next image" at bounding box center [603, 154] width 13 height 22
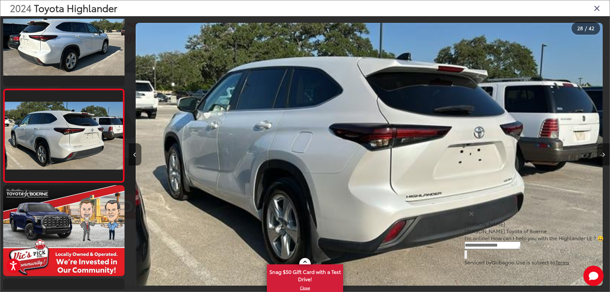
click at [602, 151] on button "Next image" at bounding box center [603, 154] width 13 height 22
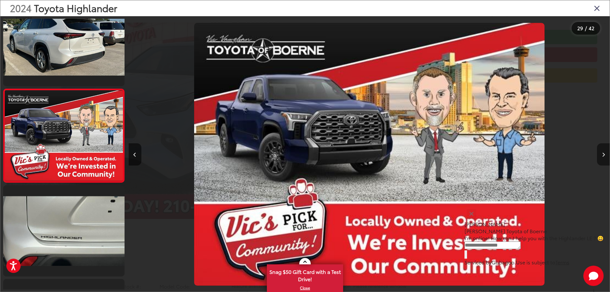
click at [602, 151] on button "Next image" at bounding box center [603, 154] width 13 height 22
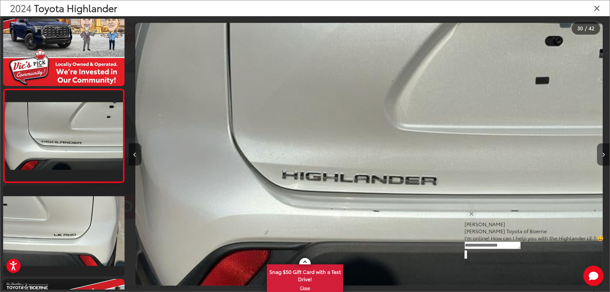
click at [602, 151] on button "Next image" at bounding box center [603, 154] width 13 height 22
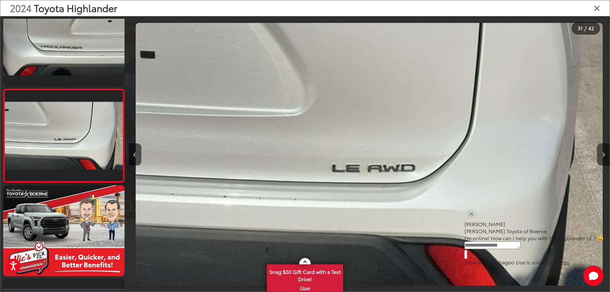
click at [602, 151] on button "Next image" at bounding box center [603, 154] width 13 height 22
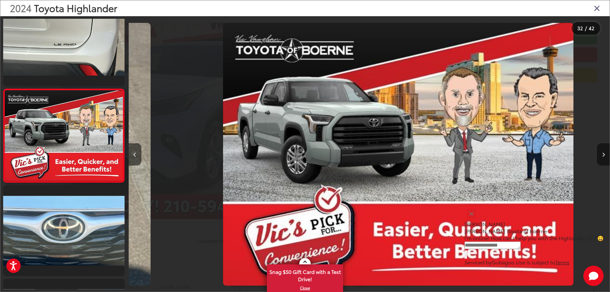
click at [602, 151] on button "Next image" at bounding box center [603, 154] width 13 height 22
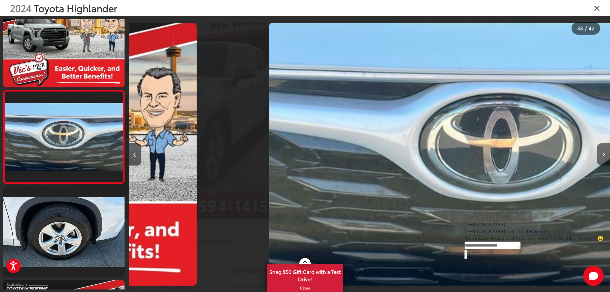
click at [602, 151] on button "Next image" at bounding box center [603, 154] width 13 height 22
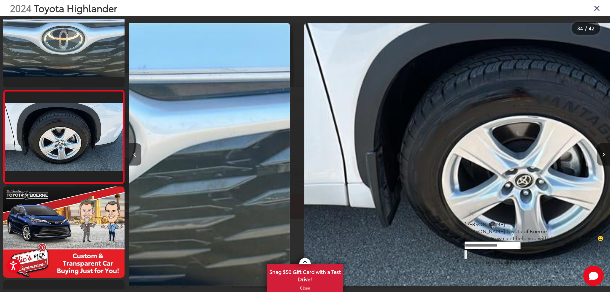
click at [602, 151] on button "Next image" at bounding box center [603, 154] width 13 height 22
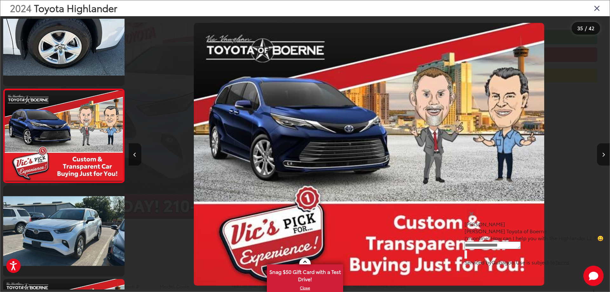
click at [597, 9] on icon "Close gallery" at bounding box center [597, 8] width 6 height 8
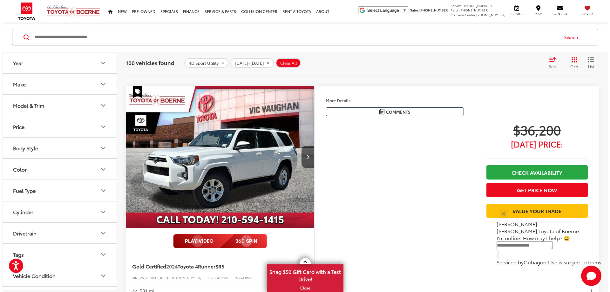
scroll to position [2071, 0]
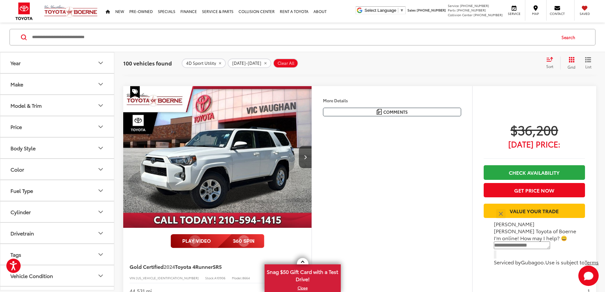
click at [0, 0] on button "More..." at bounding box center [0, 0] width 0 height 0
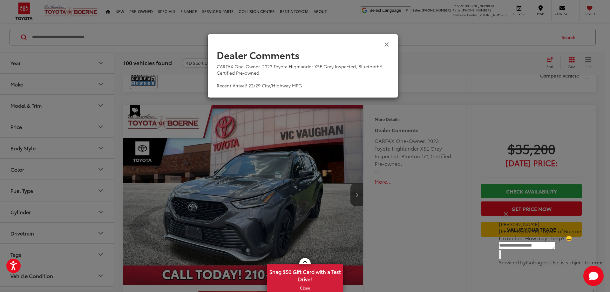
click at [386, 44] on icon "Close" at bounding box center [386, 44] width 5 height 7
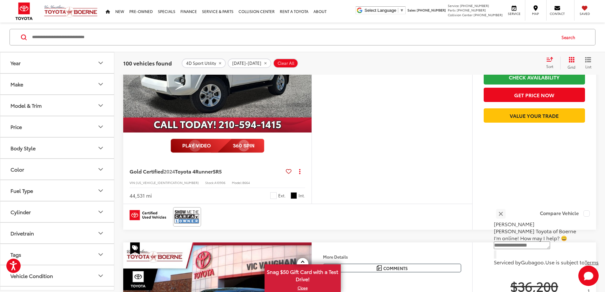
scroll to position [2135, 0]
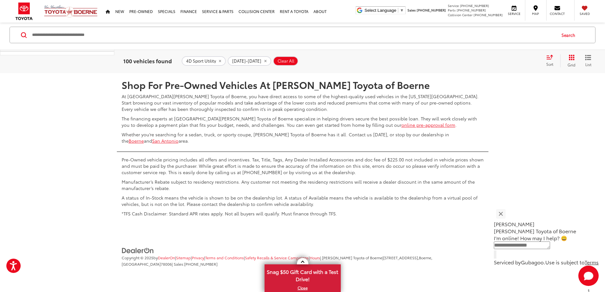
scroll to position [3501, 0]
click at [497, 60] on link "6" at bounding box center [502, 54] width 10 height 11
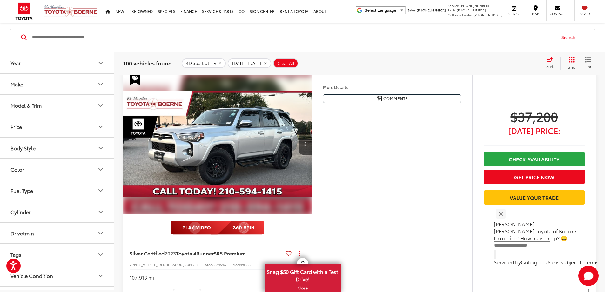
scroll to position [70, 0]
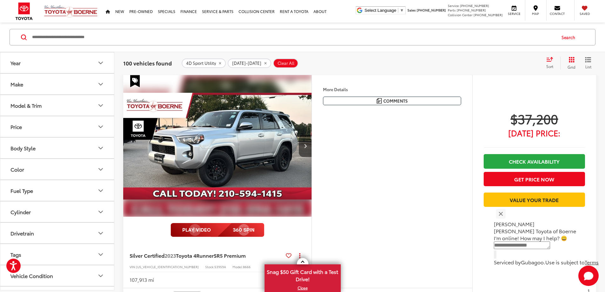
click at [312, 157] on button "Next image" at bounding box center [305, 146] width 13 height 22
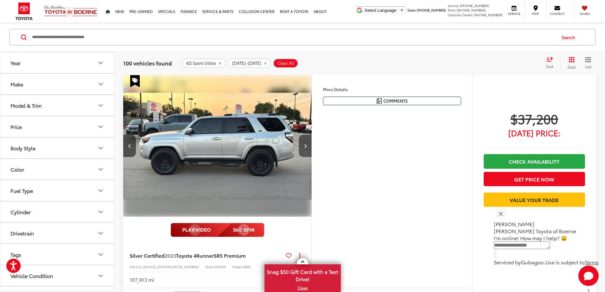
click at [312, 157] on button "Next image" at bounding box center [305, 146] width 13 height 22
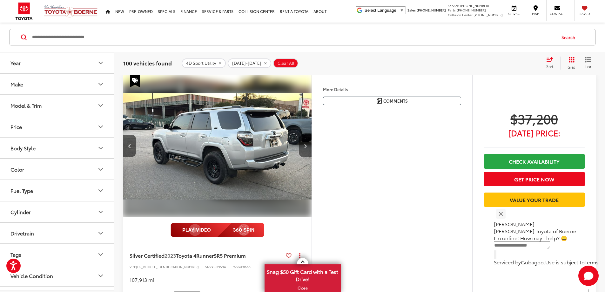
scroll to position [0, 482]
click at [312, 168] on img "2023 Toyota 4Runner SR5 Premium 2" at bounding box center [216, 146] width 189 height 142
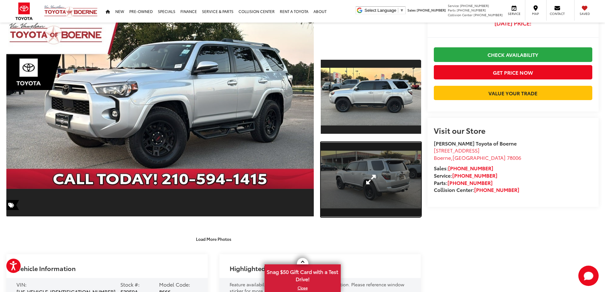
click at [370, 180] on link "Expand Photo 2" at bounding box center [371, 179] width 100 height 75
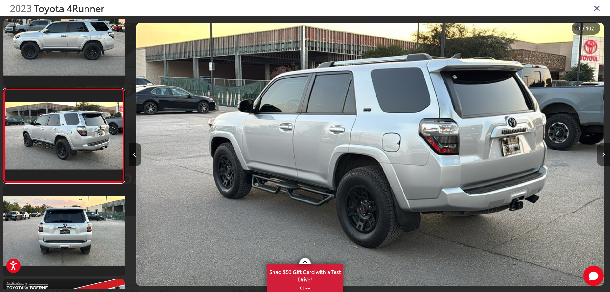
scroll to position [0, 962]
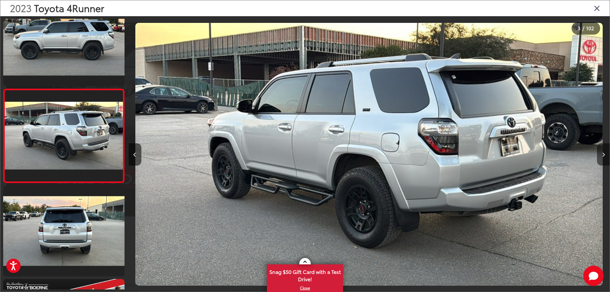
click at [605, 154] on button "Next image" at bounding box center [603, 154] width 13 height 22
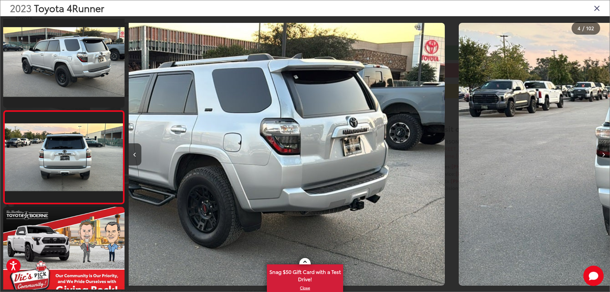
scroll to position [211, 0]
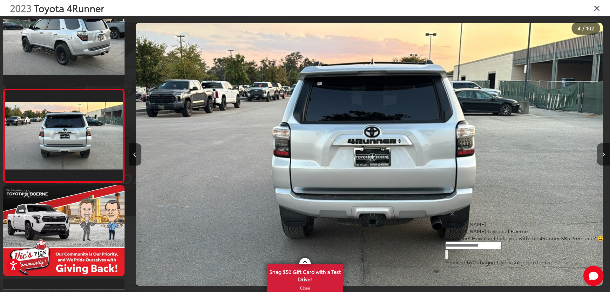
click at [605, 154] on button "Next image" at bounding box center [603, 154] width 13 height 22
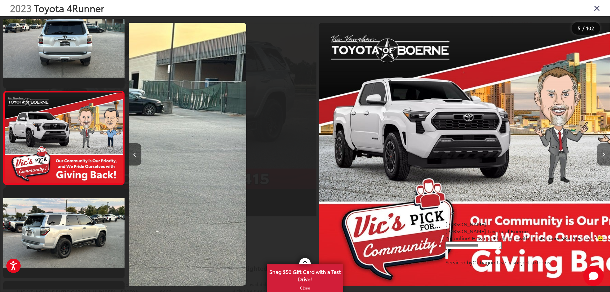
scroll to position [304, 0]
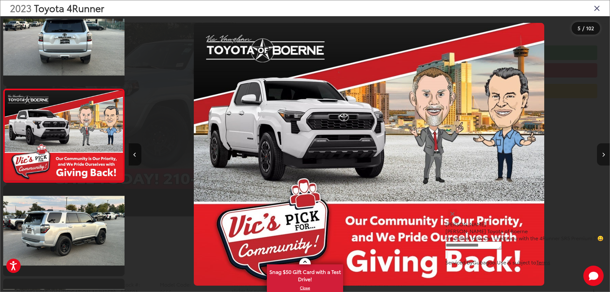
click at [605, 154] on button "Next image" at bounding box center [603, 154] width 13 height 22
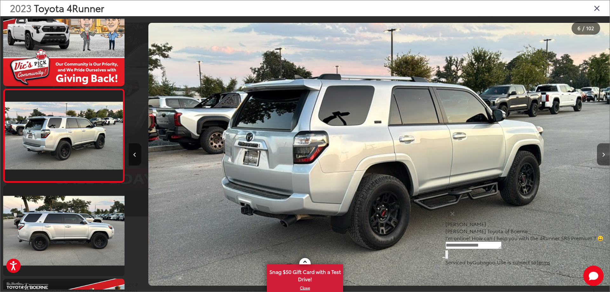
scroll to position [0, 2405]
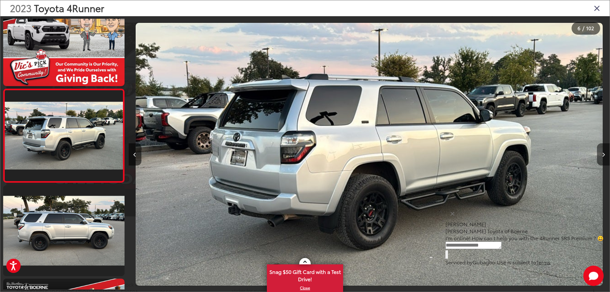
click at [605, 154] on button "Next image" at bounding box center [603, 154] width 13 height 22
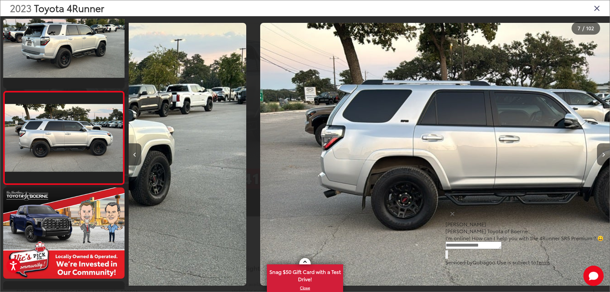
scroll to position [491, 0]
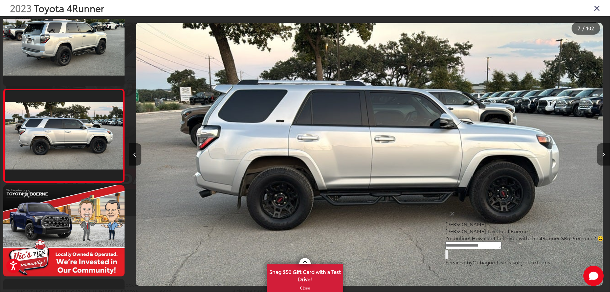
click at [605, 154] on button "Next image" at bounding box center [603, 154] width 13 height 22
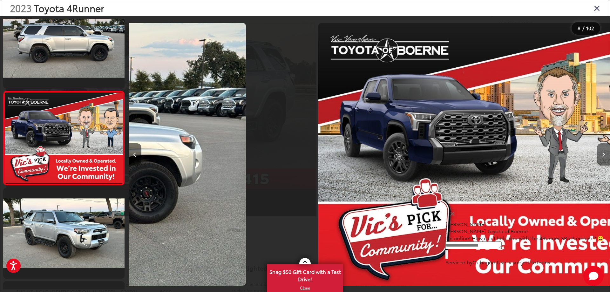
scroll to position [584, 0]
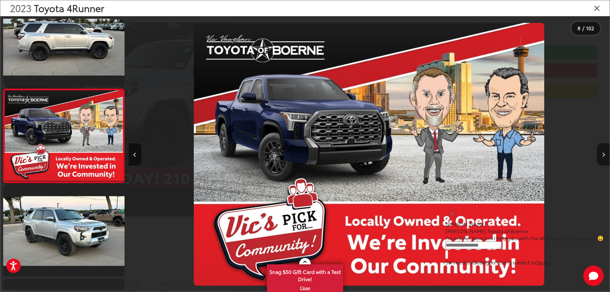
click at [605, 154] on button "Next image" at bounding box center [603, 154] width 13 height 22
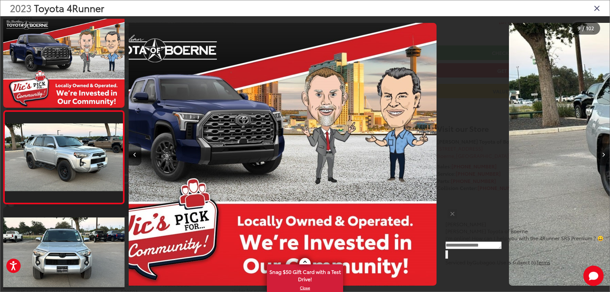
scroll to position [0, 0]
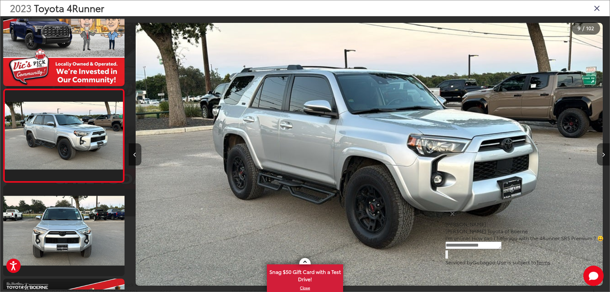
click at [605, 154] on button "Next image" at bounding box center [603, 154] width 13 height 22
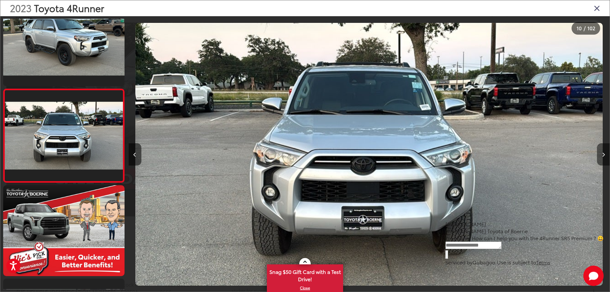
click at [605, 154] on button "Next image" at bounding box center [603, 154] width 13 height 22
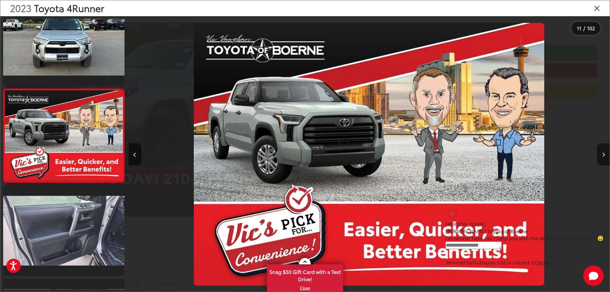
click at [600, 152] on button "Next image" at bounding box center [603, 154] width 13 height 22
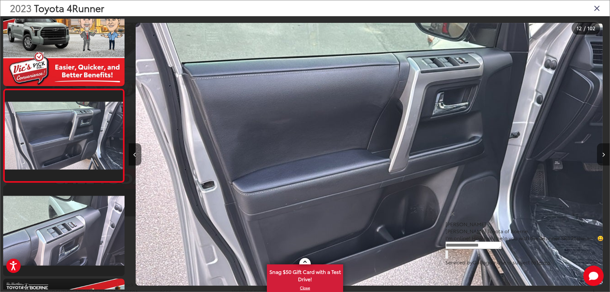
click at [600, 152] on button "Next image" at bounding box center [603, 154] width 13 height 22
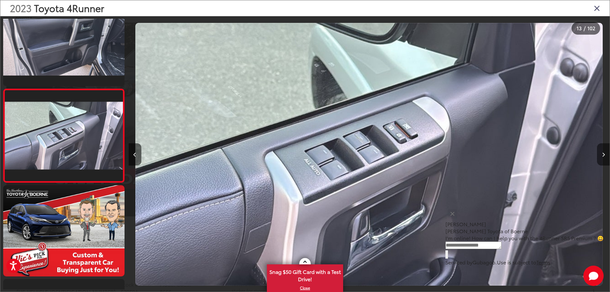
click at [605, 155] on button "Next image" at bounding box center [603, 154] width 13 height 22
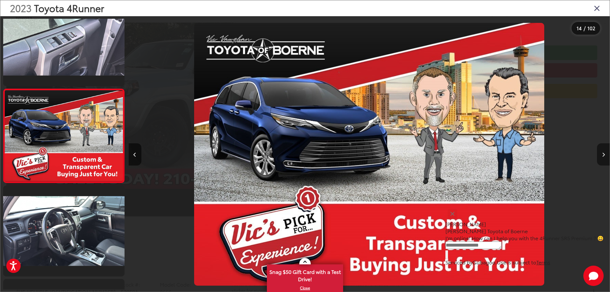
click at [605, 155] on button "Next image" at bounding box center [603, 154] width 13 height 22
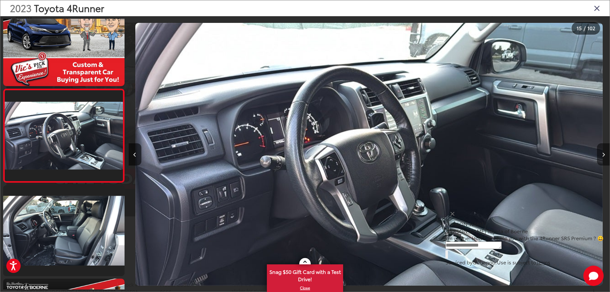
click at [605, 154] on button "Next image" at bounding box center [603, 154] width 13 height 22
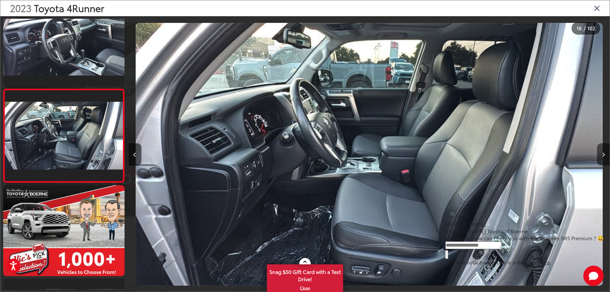
click at [603, 152] on icon "Next image" at bounding box center [603, 154] width 3 height 4
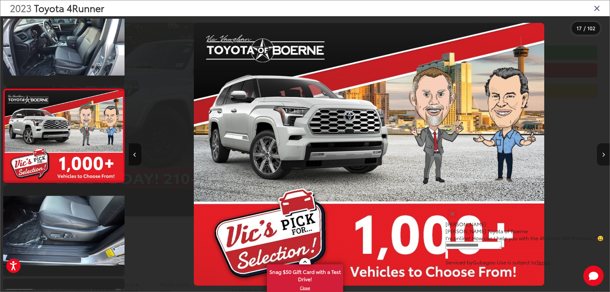
click at [604, 154] on icon "Next image" at bounding box center [603, 154] width 3 height 4
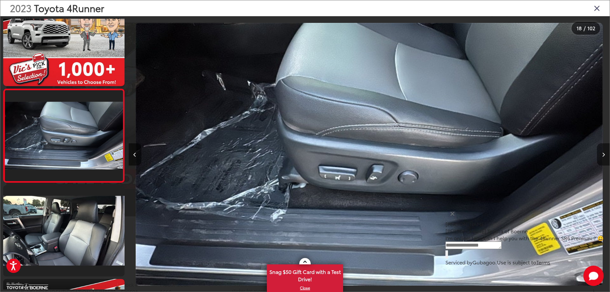
click at [604, 154] on icon "Next image" at bounding box center [603, 154] width 3 height 4
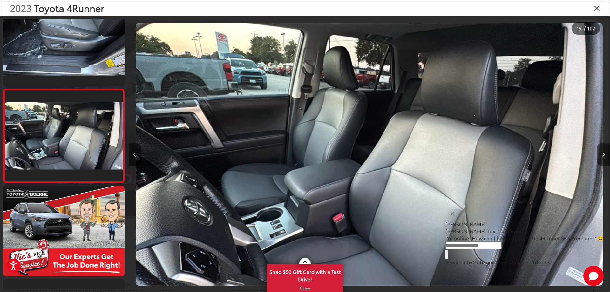
click at [604, 154] on icon "Next image" at bounding box center [603, 154] width 3 height 4
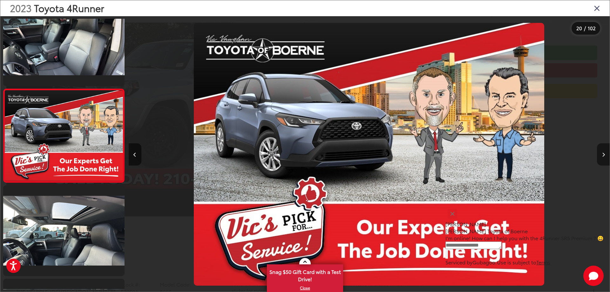
click at [604, 154] on icon "Next image" at bounding box center [603, 154] width 3 height 4
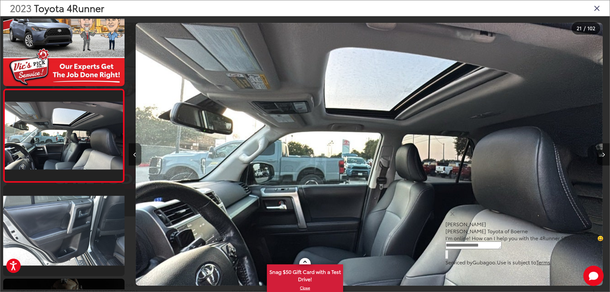
click at [604, 154] on icon "Next image" at bounding box center [603, 154] width 3 height 4
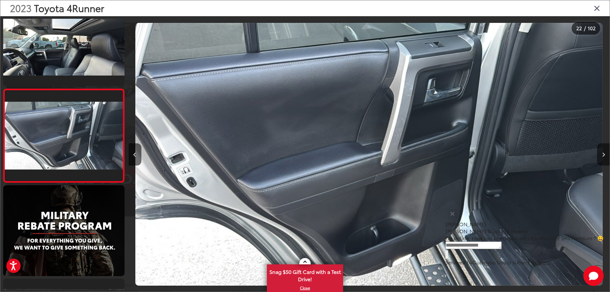
click at [604, 154] on icon "Next image" at bounding box center [603, 154] width 3 height 4
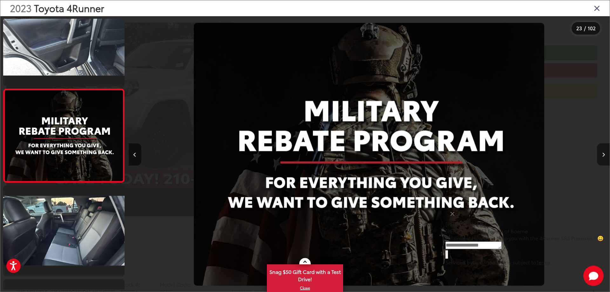
click at [604, 154] on icon "Next image" at bounding box center [603, 154] width 3 height 4
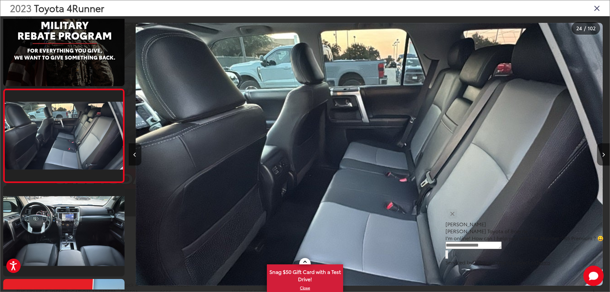
click at [597, 7] on icon "Close gallery" at bounding box center [597, 8] width 6 height 8
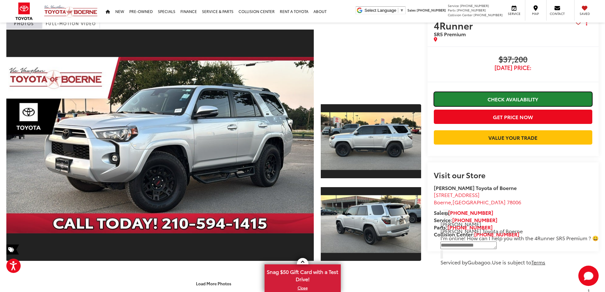
click at [513, 97] on link "Check Availability" at bounding box center [513, 99] width 159 height 14
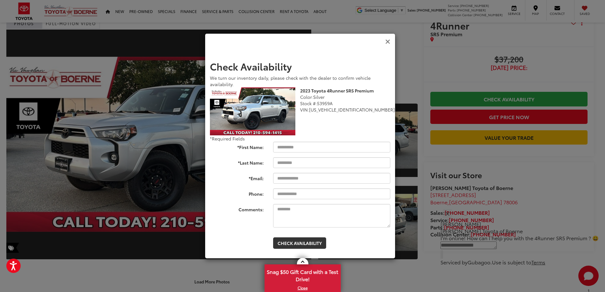
click at [389, 42] on icon "Close" at bounding box center [387, 41] width 5 height 7
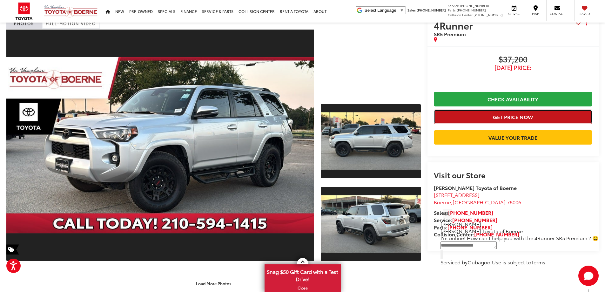
click at [477, 121] on button "Get Price Now" at bounding box center [513, 117] width 159 height 14
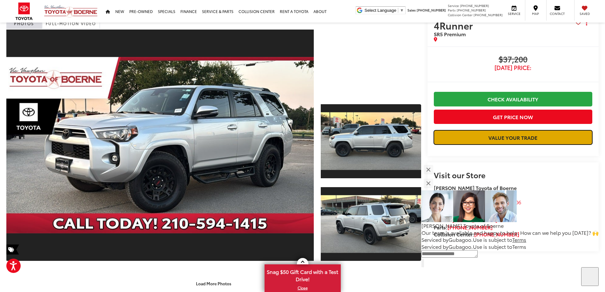
click at [481, 144] on link "Value Your Trade" at bounding box center [513, 137] width 159 height 14
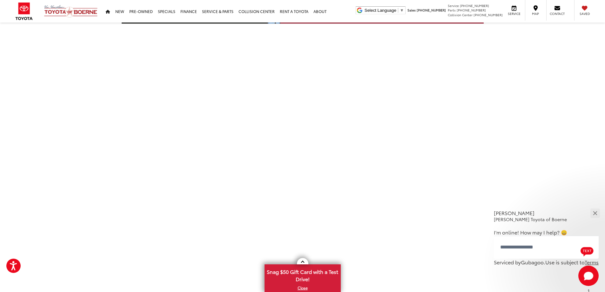
scroll to position [113, 0]
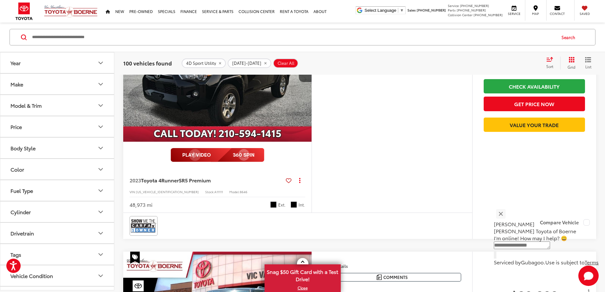
scroll to position [674, 0]
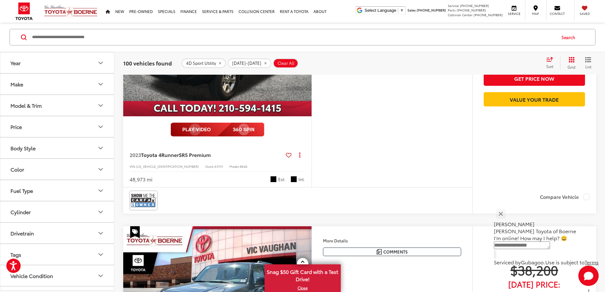
click at [312, 57] on button "Next image" at bounding box center [305, 45] width 13 height 22
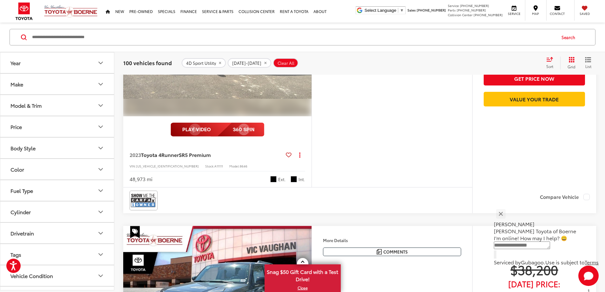
click at [312, 57] on button "Next image" at bounding box center [305, 45] width 13 height 22
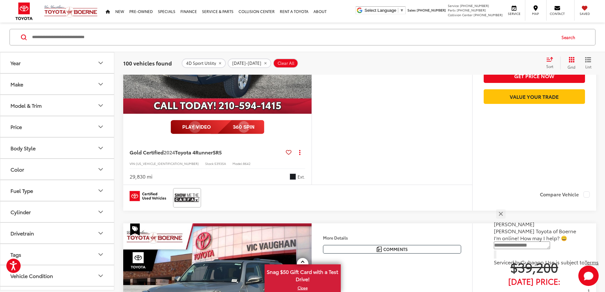
scroll to position [898, 0]
click at [312, 54] on button "Next image" at bounding box center [305, 42] width 13 height 22
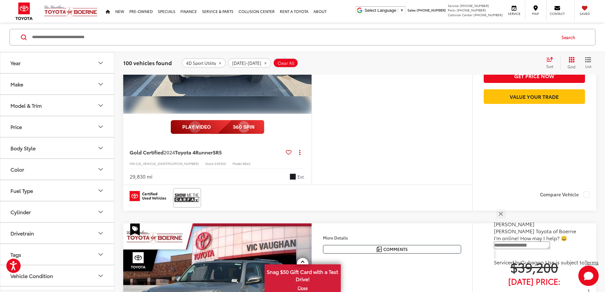
click at [312, 54] on button "Next image" at bounding box center [305, 43] width 13 height 22
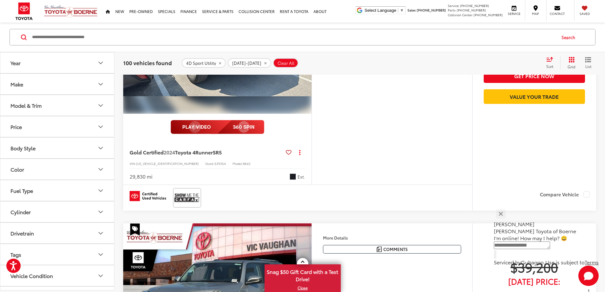
click at [312, 54] on button "Next image" at bounding box center [305, 43] width 13 height 22
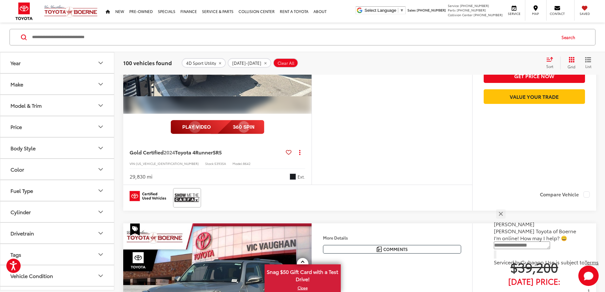
click at [312, 54] on button "Next image" at bounding box center [305, 43] width 13 height 22
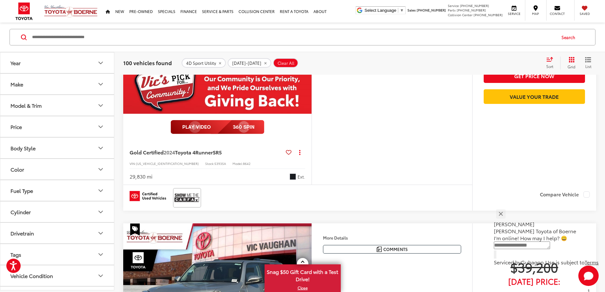
click at [312, 54] on button "Next image" at bounding box center [305, 43] width 13 height 22
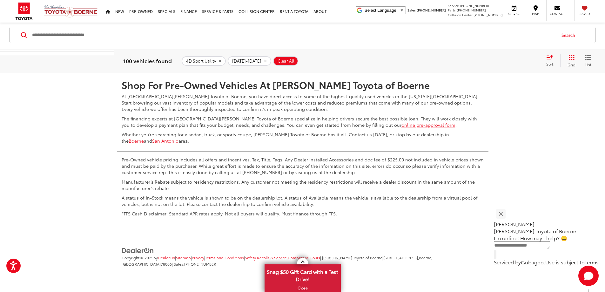
scroll to position [3406, 0]
click at [497, 60] on link "7" at bounding box center [502, 54] width 10 height 11
click at [497, 60] on link "8" at bounding box center [502, 54] width 10 height 11
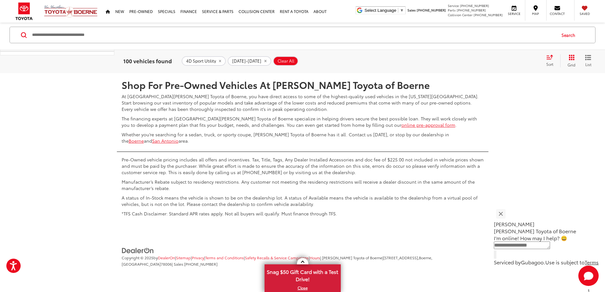
click at [506, 60] on link "9" at bounding box center [511, 54] width 10 height 11
